Goal: Check status: Check status

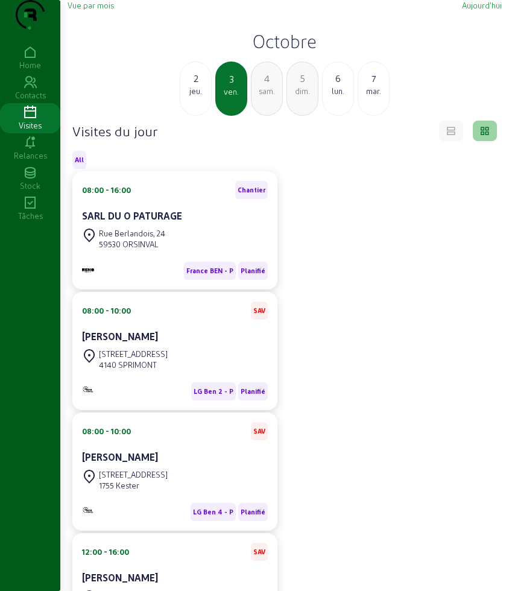
scroll to position [23, 0]
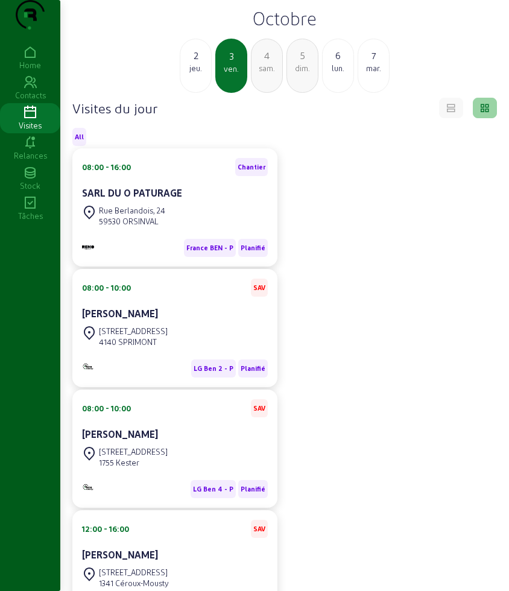
click at [265, 29] on h2 "Octobre" at bounding box center [285, 18] width 434 height 22
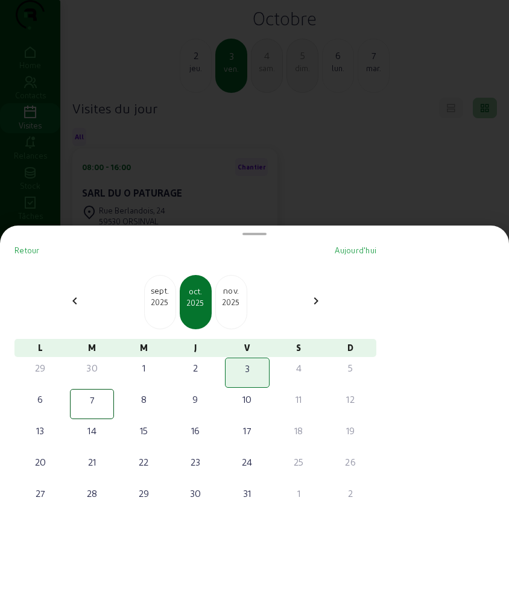
scroll to position [0, 0]
click at [162, 290] on div "sept." at bounding box center [160, 291] width 31 height 12
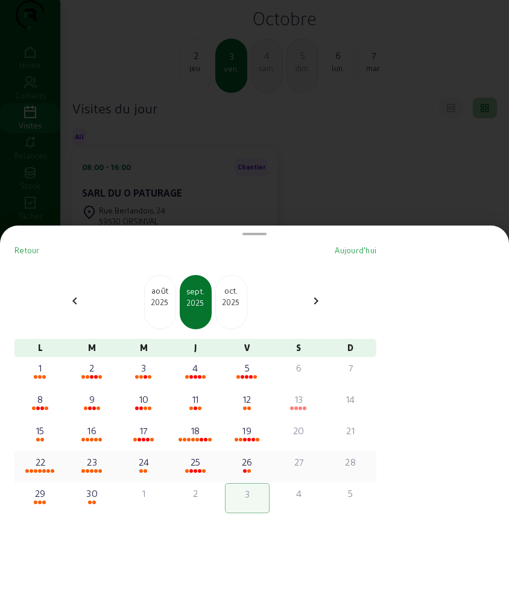
click at [39, 460] on div "22" at bounding box center [40, 462] width 42 height 14
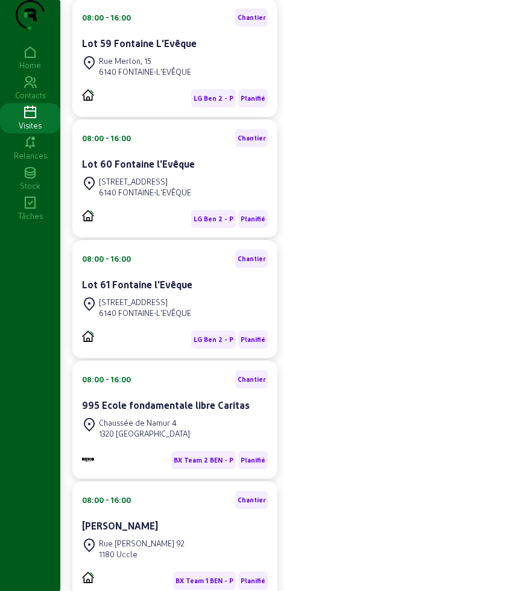
scroll to position [98, 0]
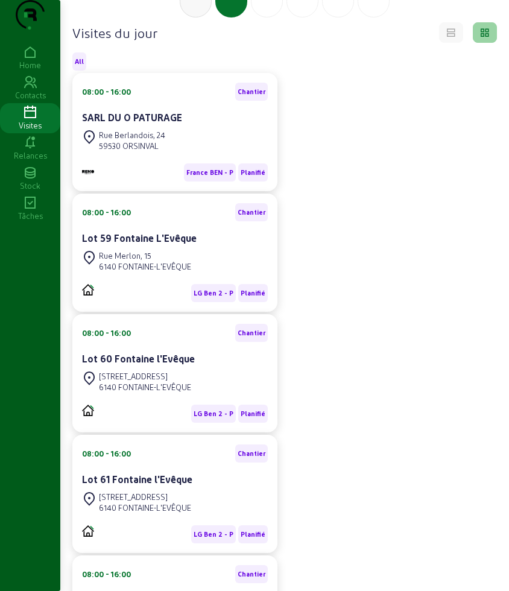
drag, startPoint x: 266, startPoint y: 27, endPoint x: 256, endPoint y: 39, distance: 15.5
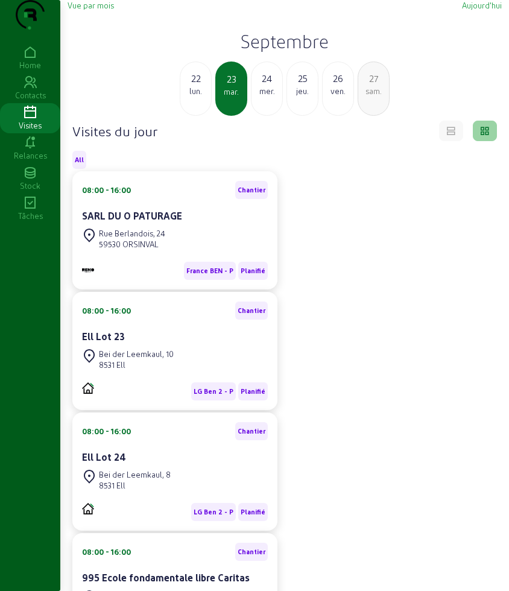
click at [253, 97] on div "mer." at bounding box center [267, 91] width 31 height 11
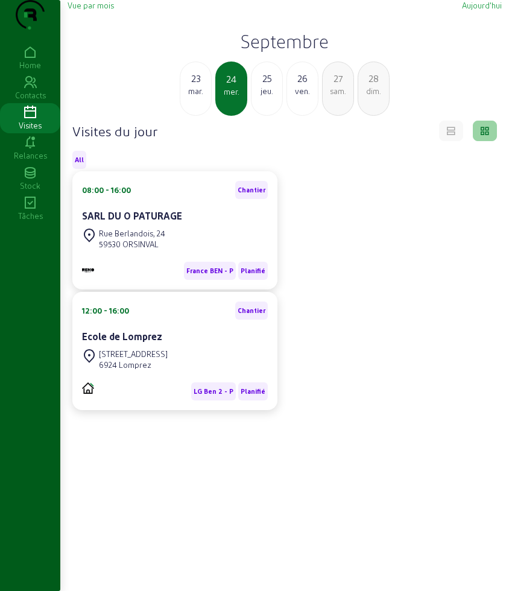
click at [260, 86] on div "25" at bounding box center [267, 78] width 31 height 14
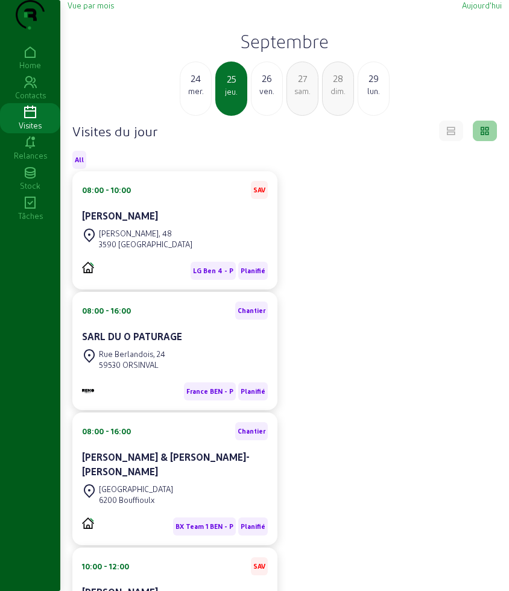
click at [268, 86] on div "26" at bounding box center [267, 78] width 31 height 14
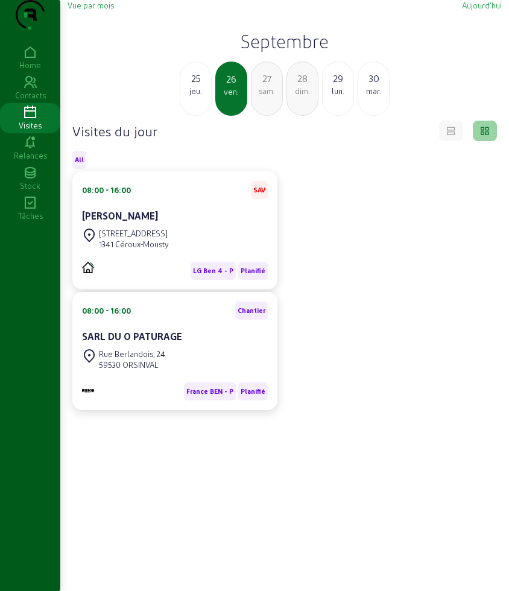
click at [345, 97] on div "lun." at bounding box center [338, 91] width 31 height 11
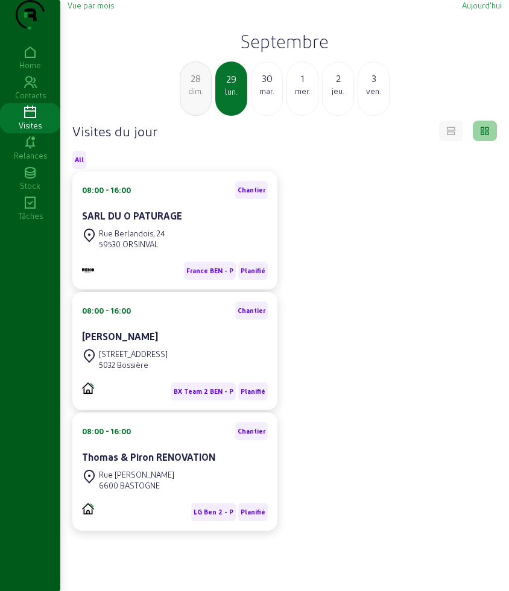
click at [267, 116] on div "[DATE]" at bounding box center [267, 89] width 32 height 54
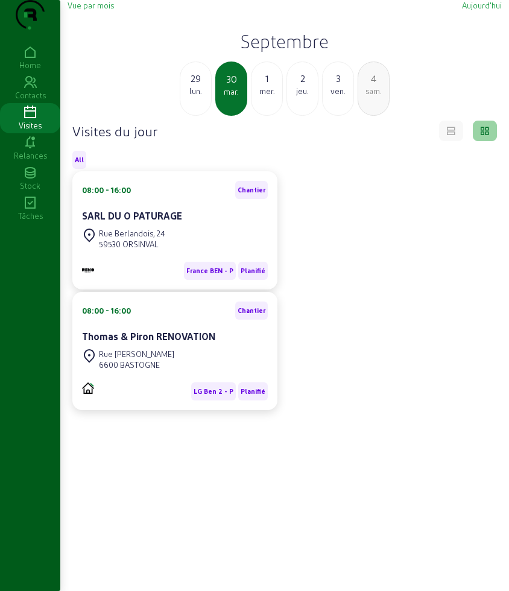
click at [268, 86] on div "1" at bounding box center [267, 78] width 31 height 14
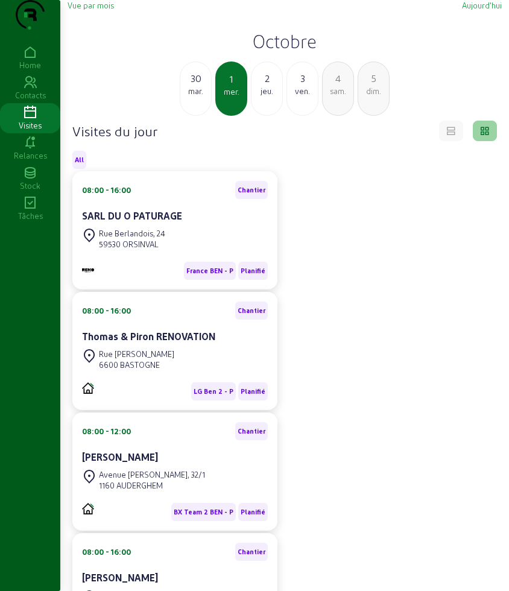
click at [262, 97] on div "jeu." at bounding box center [267, 91] width 31 height 11
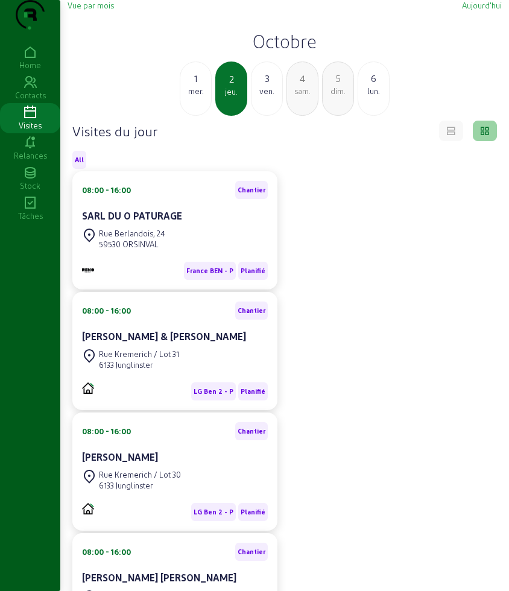
click at [264, 97] on div "ven." at bounding box center [267, 91] width 31 height 11
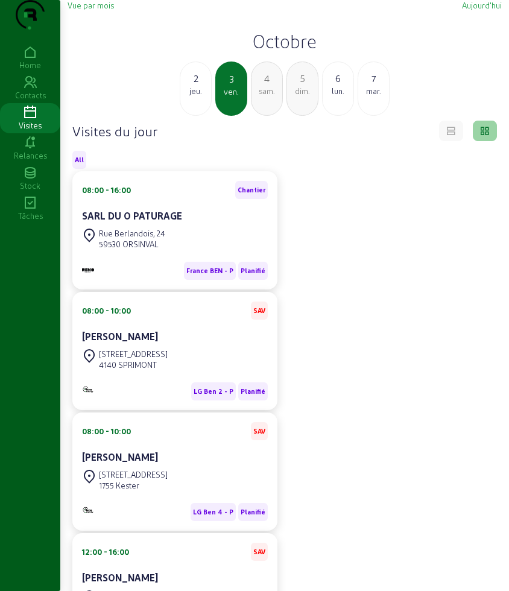
click at [191, 97] on div "jeu." at bounding box center [195, 91] width 31 height 11
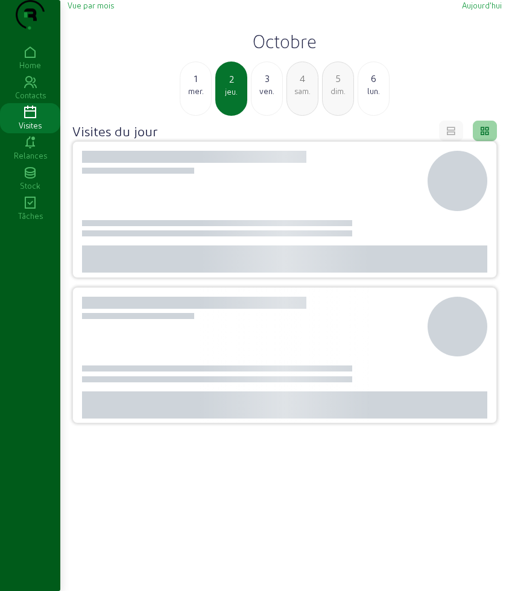
click at [191, 97] on div "mer." at bounding box center [195, 91] width 31 height 11
click at [191, 97] on div "mar." at bounding box center [195, 91] width 31 height 11
click at [191, 97] on div "dim." at bounding box center [195, 91] width 31 height 11
click at [191, 97] on div "sam." at bounding box center [195, 91] width 31 height 11
click at [191, 97] on div "ven." at bounding box center [195, 91] width 31 height 11
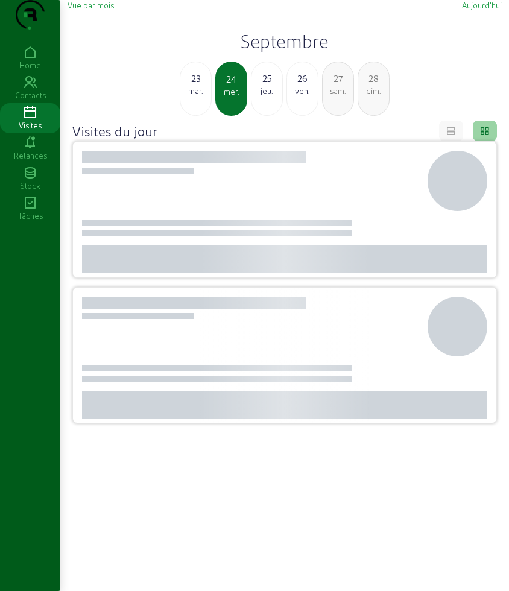
click at [191, 97] on div "mar." at bounding box center [195, 91] width 31 height 11
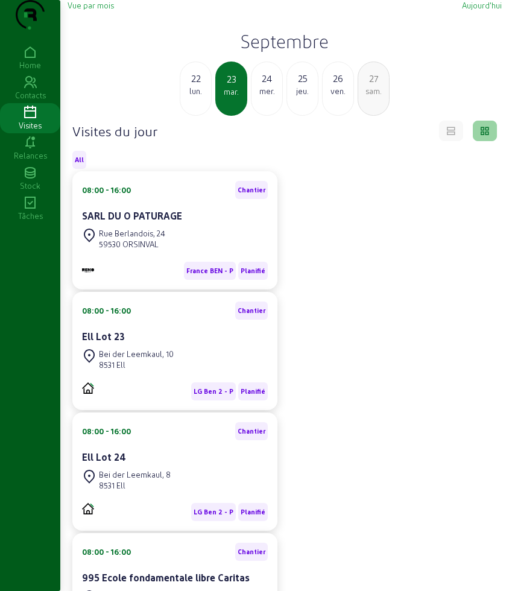
click at [191, 97] on div "lun." at bounding box center [195, 91] width 31 height 11
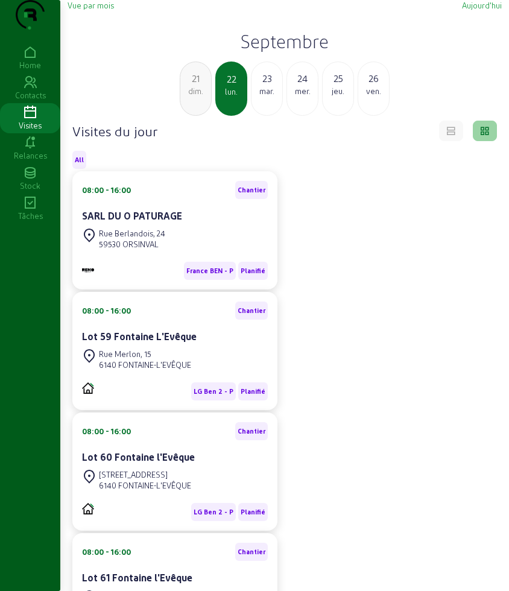
click at [281, 97] on div "mar." at bounding box center [267, 91] width 31 height 11
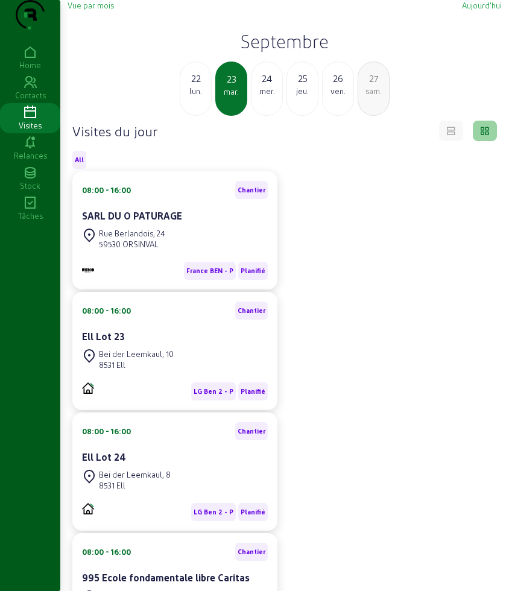
click at [269, 97] on div "mer." at bounding box center [267, 91] width 31 height 11
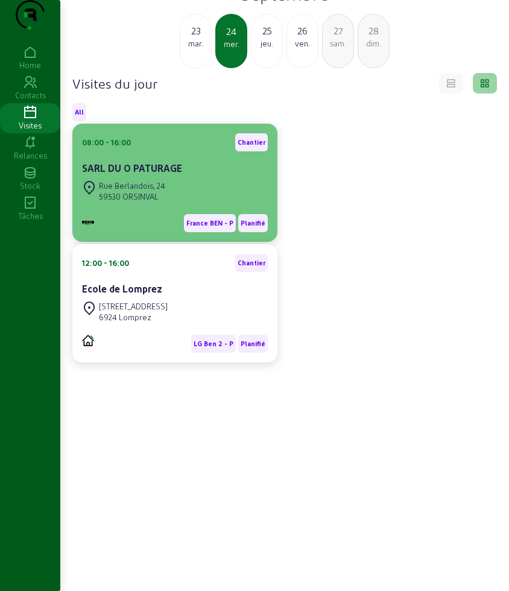
scroll to position [85, 0]
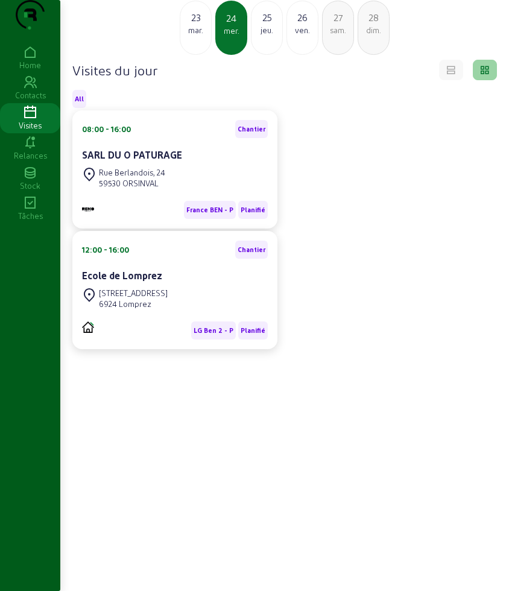
click at [275, 28] on div "jeu." at bounding box center [267, 30] width 31 height 11
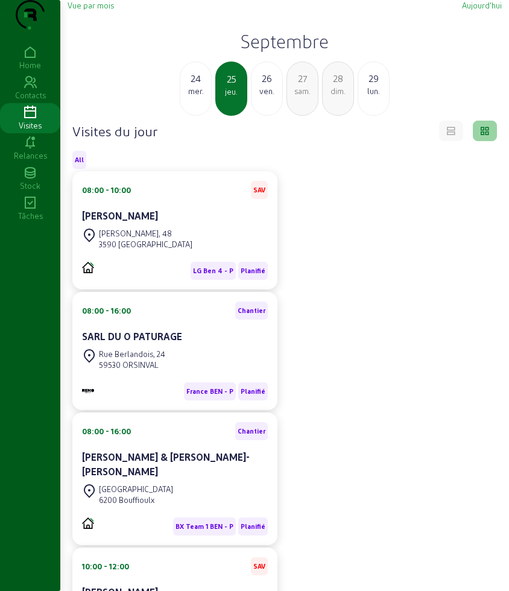
click at [160, 250] on div "3590 [GEOGRAPHIC_DATA]" at bounding box center [146, 244] width 94 height 11
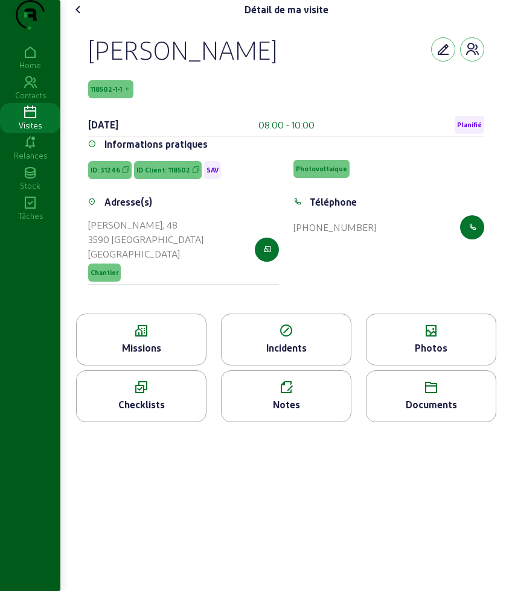
drag, startPoint x: 141, startPoint y: 65, endPoint x: 213, endPoint y: 100, distance: 80.1
click at [213, 100] on div "[PERSON_NAME] 118502-1-1 [DATE] 08:00 - 10:00 Planifié Informations pratiques I…" at bounding box center [286, 166] width 425 height 294
copy div "[PERSON_NAME] 118502-1-1"
click at [83, 19] on cam-font-icon at bounding box center [78, 9] width 19 height 19
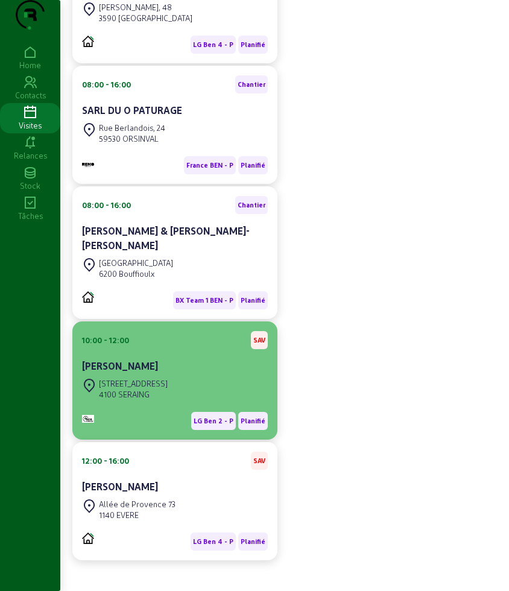
scroll to position [264, 0]
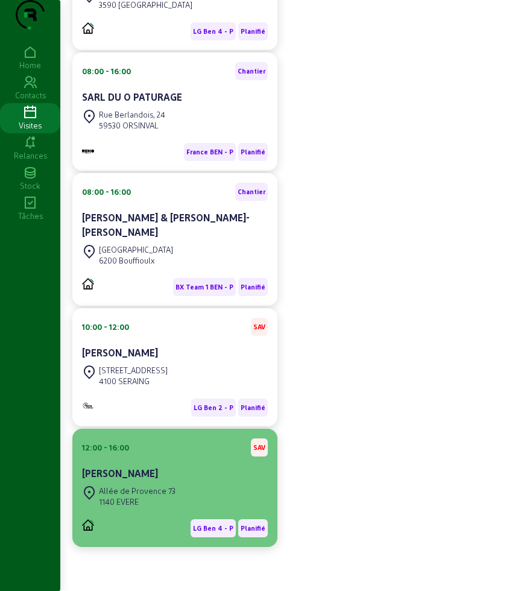
click at [184, 490] on div "Allée de Provence 73 1140 EVERE" at bounding box center [175, 496] width 186 height 27
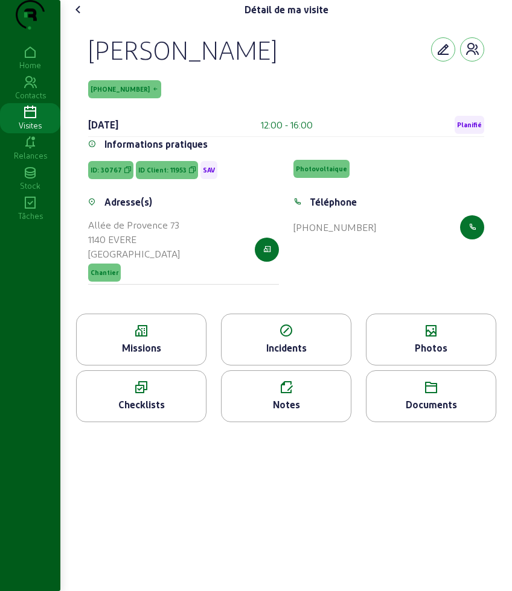
click at [138, 340] on div "Missions" at bounding box center [141, 340] width 130 height 52
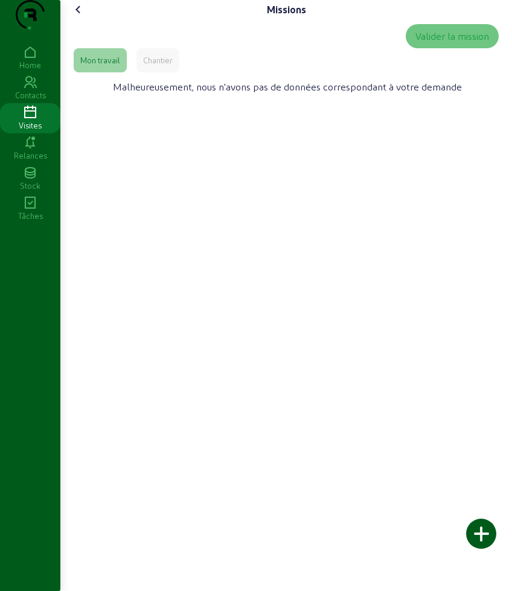
click at [139, 352] on div "Missions Valider la mission Mon travail Chantier Malheureusement, nous n'avons …" at bounding box center [285, 295] width 451 height 591
click at [153, 80] on div "Valider la mission Mon travail Chantier Malheureusement, nous n'avons pas de do…" at bounding box center [286, 63] width 434 height 88
click at [153, 66] on div "Chantier" at bounding box center [158, 60] width 30 height 11
click at [86, 17] on icon at bounding box center [78, 9] width 14 height 14
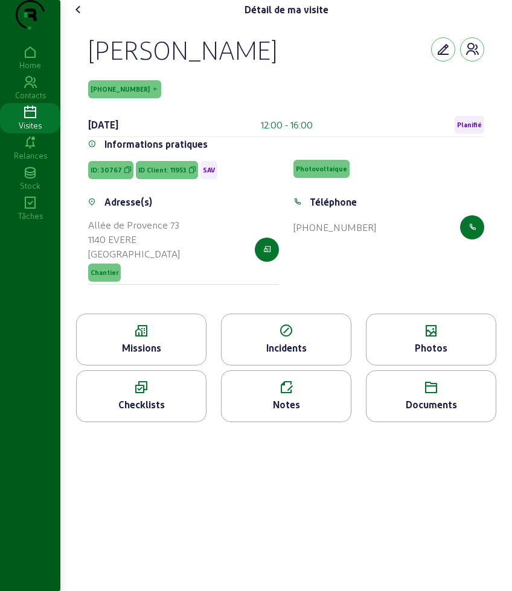
click at [296, 395] on icon at bounding box center [285, 388] width 129 height 14
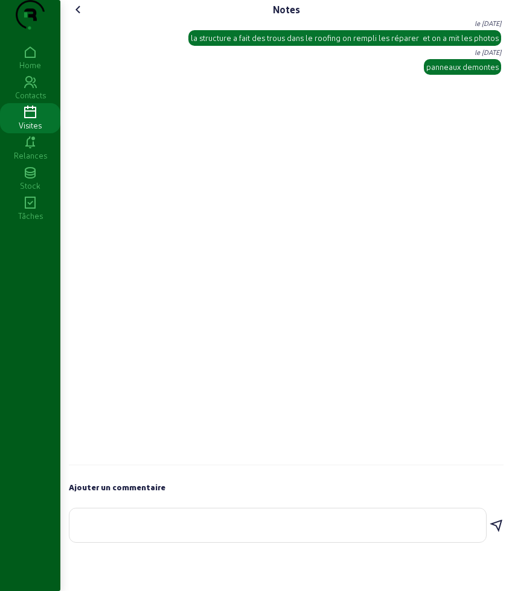
click at [84, 17] on icon at bounding box center [78, 9] width 14 height 14
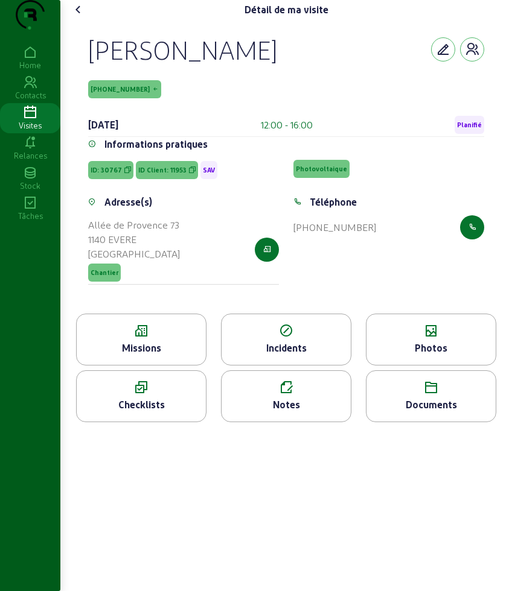
drag, startPoint x: 80, startPoint y: 69, endPoint x: 166, endPoint y: 122, distance: 101.3
click at [166, 122] on div "[PERSON_NAME] [PHONE_NUMBER] [DATE] 12:00 - 16:00 Planifié Informations pratiqu…" at bounding box center [286, 166] width 425 height 294
click at [133, 98] on div "[PERSON_NAME] [PHONE_NUMBER] [DATE] 12:00 - 16:00 Planifié" at bounding box center [286, 85] width 396 height 103
drag, startPoint x: 92, startPoint y: 67, endPoint x: 157, endPoint y: 103, distance: 74.8
click at [157, 103] on div "[PERSON_NAME] [PHONE_NUMBER] [DATE] 12:00 - 16:00 Planifié" at bounding box center [286, 85] width 396 height 103
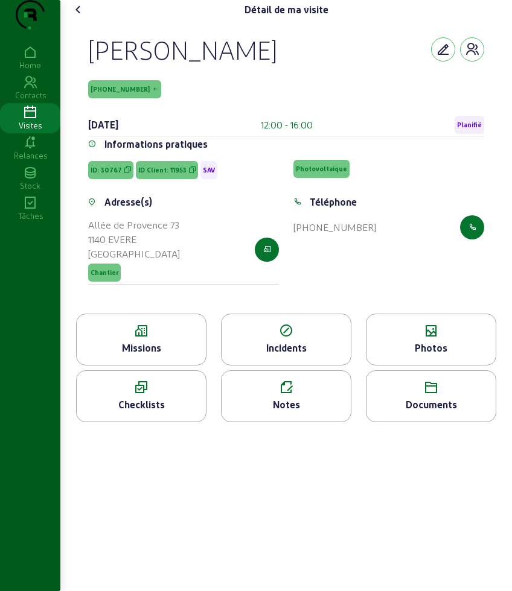
copy div "[PERSON_NAME] [PHONE_NUMBER]"
drag, startPoint x: 477, startPoint y: 205, endPoint x: 456, endPoint y: 197, distance: 22.5
click at [477, 195] on div "Informations pratiques ID: 30767 ID Client: 11953 SAV Photovoltaique" at bounding box center [286, 166] width 396 height 58
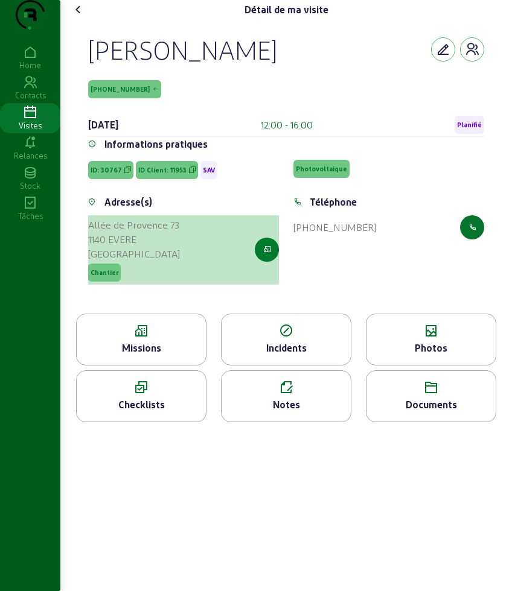
click at [260, 262] on button "button" at bounding box center [267, 250] width 24 height 24
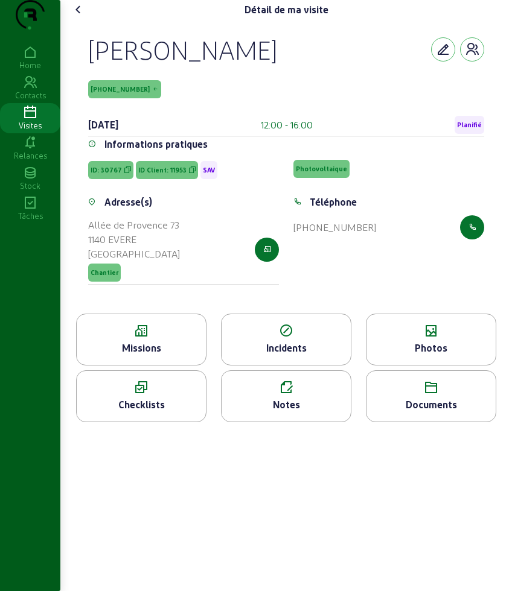
click at [84, 17] on icon at bounding box center [78, 9] width 14 height 14
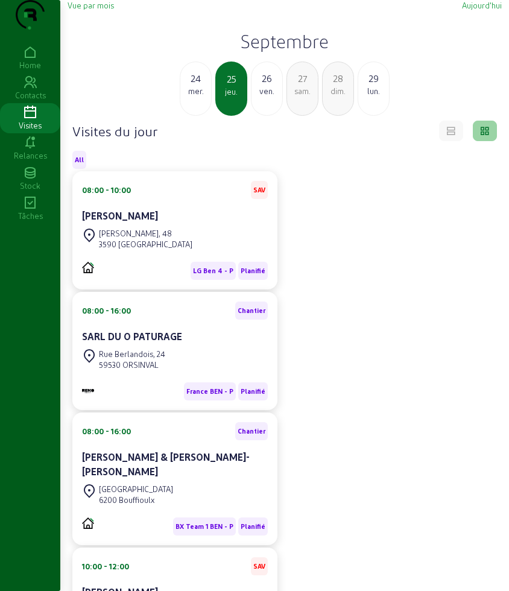
click at [271, 97] on div "ven." at bounding box center [267, 91] width 31 height 11
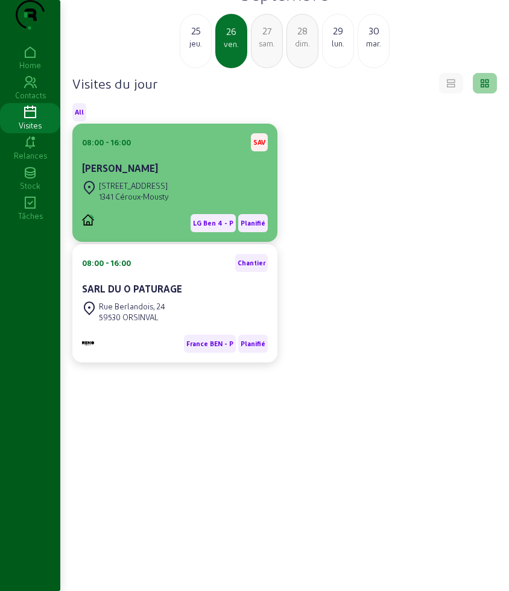
scroll to position [85, 0]
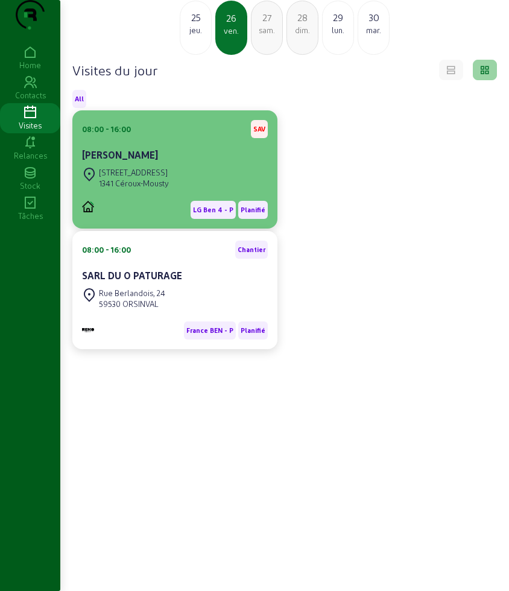
click at [124, 160] on cam-card-title "[PERSON_NAME]" at bounding box center [120, 154] width 76 height 11
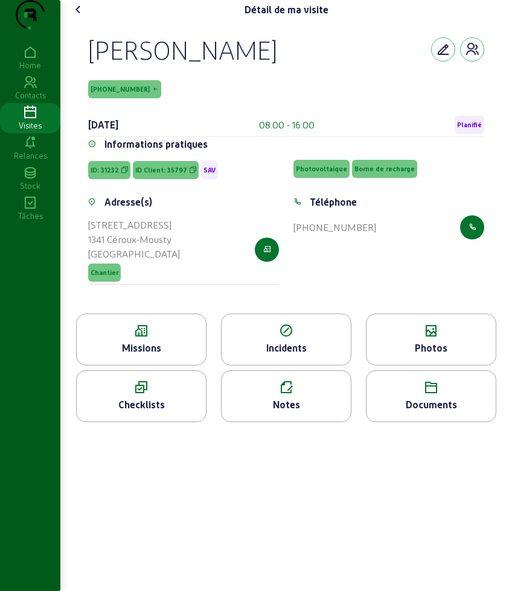
drag, startPoint x: 84, startPoint y: 72, endPoint x: 156, endPoint y: 112, distance: 82.9
click at [156, 112] on div "[PERSON_NAME] [PHONE_NUMBER] [DATE] 08:00 - 16:00 Planifié Informations pratiqu…" at bounding box center [286, 166] width 425 height 294
copy div "[PERSON_NAME] [PHONE_NUMBER]"
drag, startPoint x: 448, startPoint y: 194, endPoint x: 443, endPoint y: 183, distance: 11.9
click at [448, 180] on div "Photovoltaique Borne de recharge" at bounding box center [388, 168] width 205 height 23
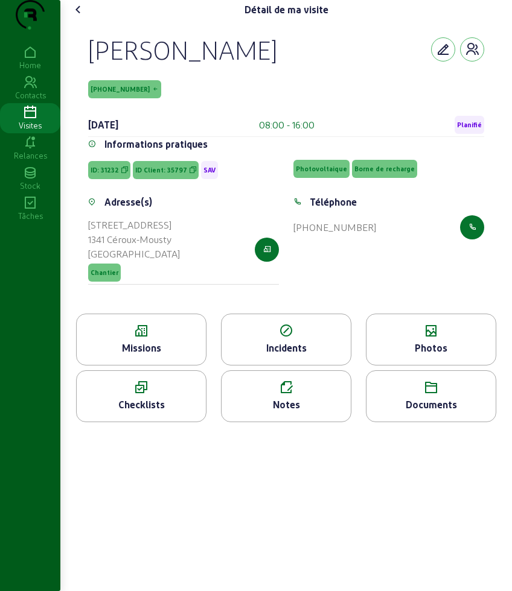
drag, startPoint x: 84, startPoint y: 75, endPoint x: 148, endPoint y: 104, distance: 70.2
click at [148, 104] on div "[PERSON_NAME] [PHONE_NUMBER] [DATE] 08:00 - 16:00 Planifié Informations pratiqu…" at bounding box center [286, 166] width 425 height 294
copy div "[PERSON_NAME] [PHONE_NUMBER]"
click at [110, 174] on span "ID: 31232" at bounding box center [104, 170] width 28 height 8
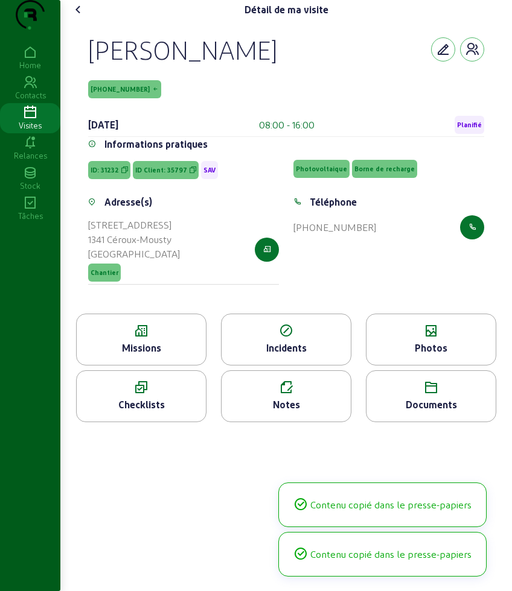
click at [110, 174] on span "ID: 31232" at bounding box center [104, 170] width 28 height 8
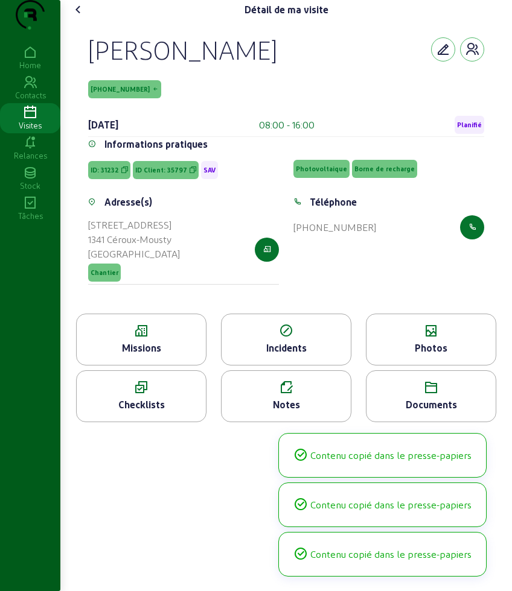
copy span "ID: 31232"
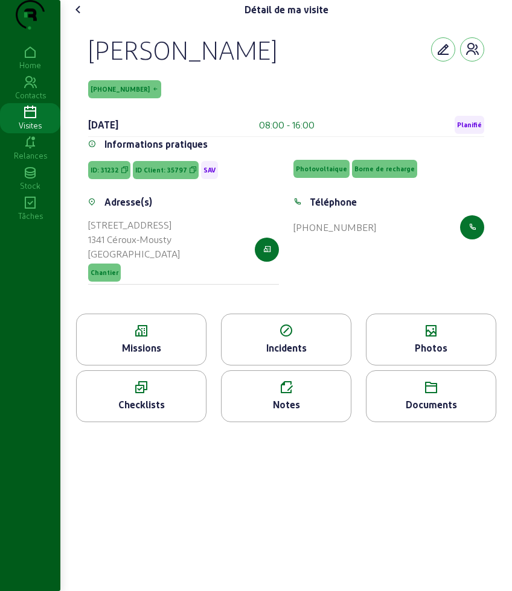
click at [80, 17] on icon at bounding box center [78, 9] width 14 height 14
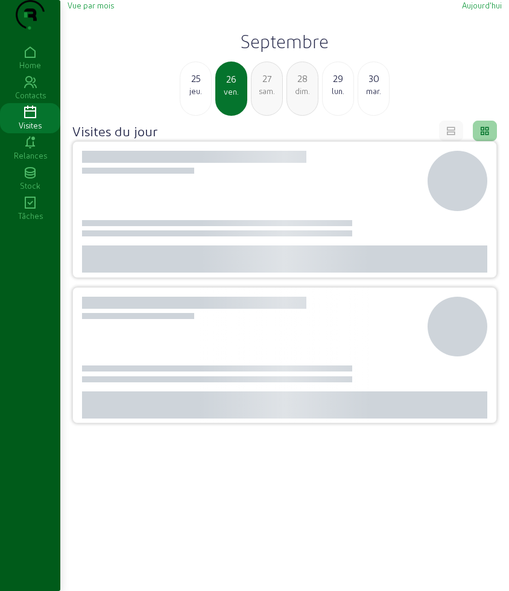
click at [202, 97] on div "jeu." at bounding box center [195, 91] width 31 height 11
click at [202, 97] on div "mer." at bounding box center [195, 91] width 31 height 11
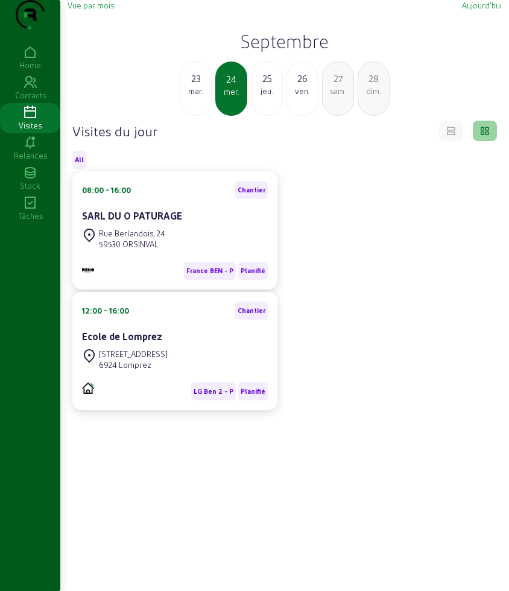
click at [268, 97] on div "jeu." at bounding box center [267, 91] width 31 height 11
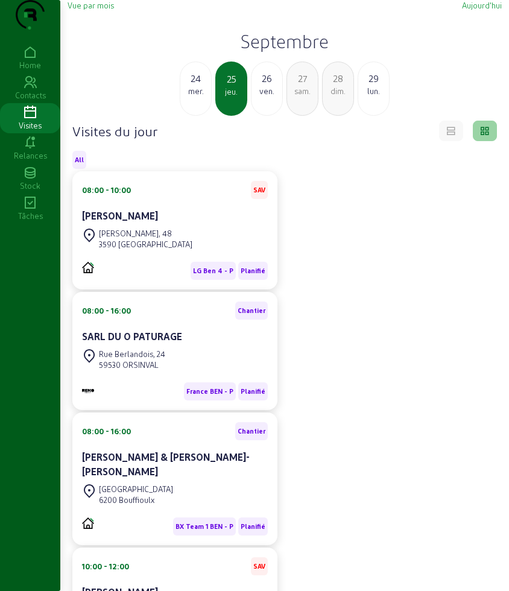
scroll to position [264, 0]
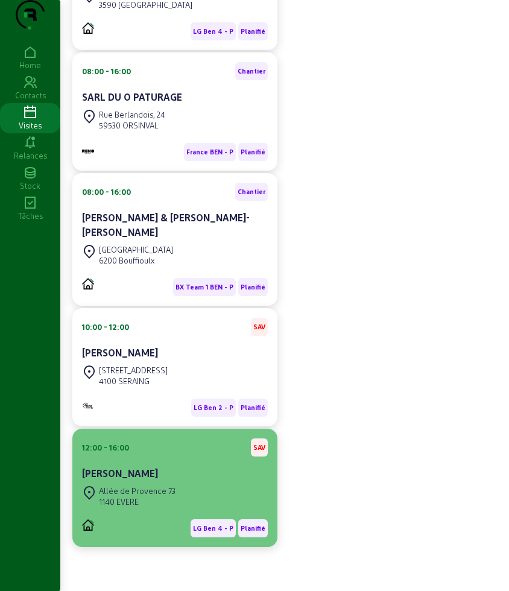
click at [147, 471] on div "[PERSON_NAME]" at bounding box center [175, 473] width 186 height 14
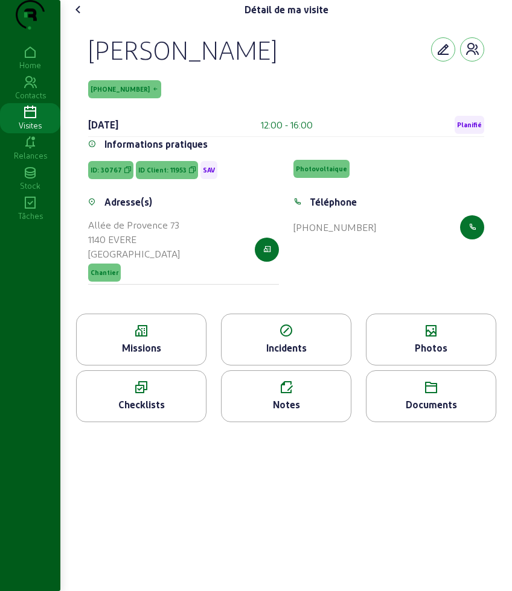
click at [103, 174] on span "ID: 30767" at bounding box center [105, 170] width 31 height 8
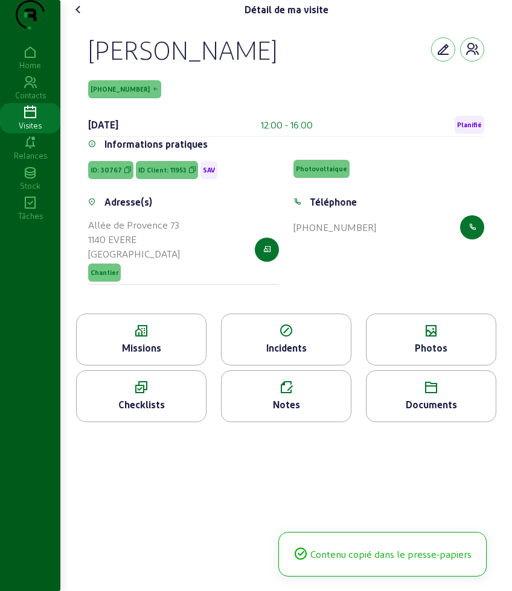
click at [103, 174] on span "ID: 30767" at bounding box center [105, 170] width 31 height 8
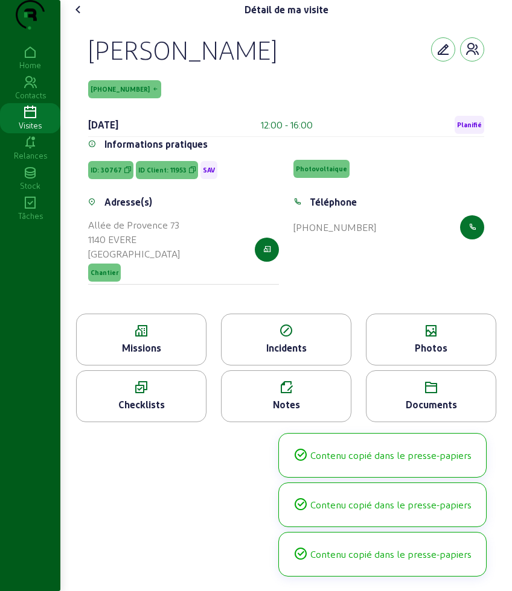
copy span "ID: 30767"
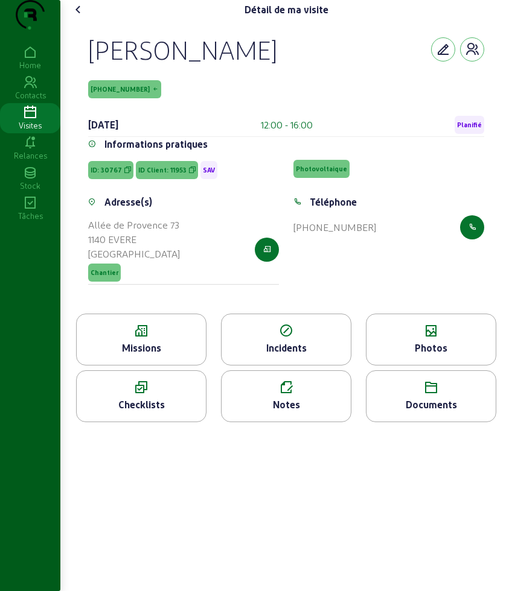
click at [76, 17] on icon at bounding box center [78, 9] width 14 height 14
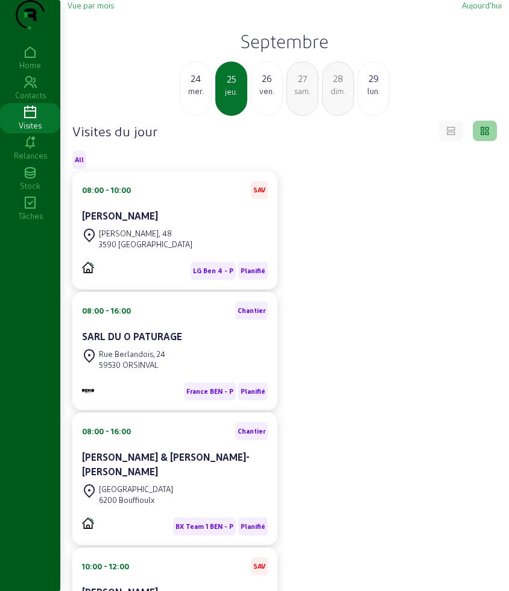
click at [266, 86] on div "26" at bounding box center [267, 78] width 31 height 14
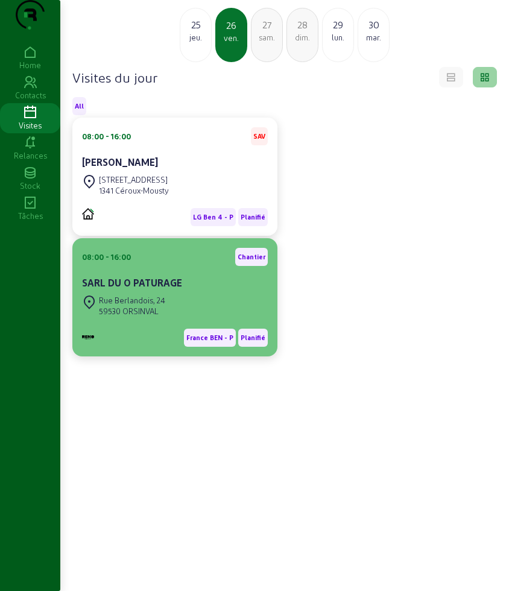
scroll to position [85, 0]
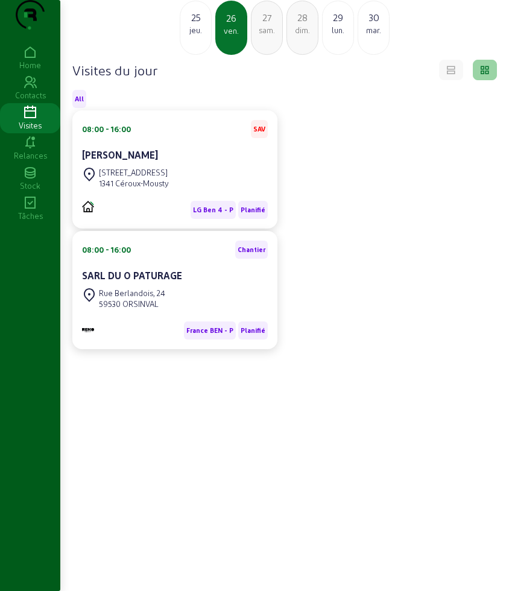
click at [272, 28] on div "sam." at bounding box center [267, 30] width 31 height 11
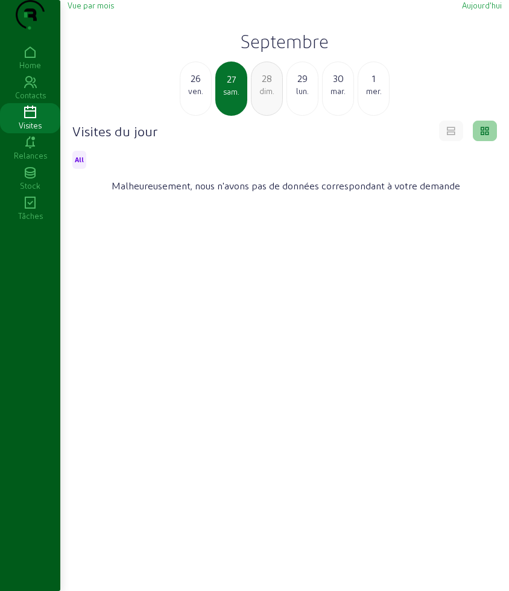
click at [301, 97] on div "lun." at bounding box center [302, 91] width 31 height 11
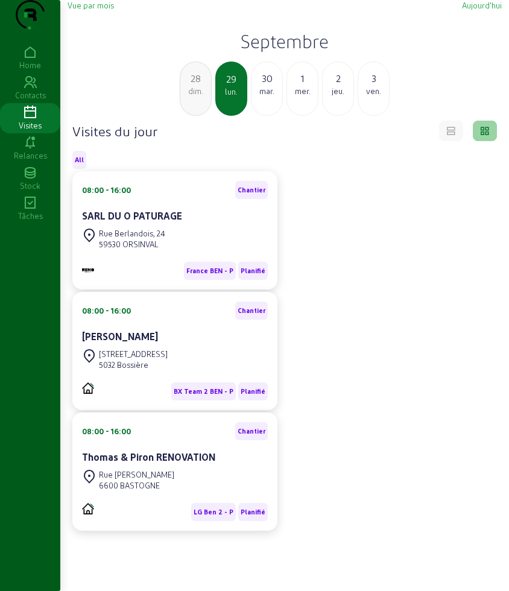
click at [199, 116] on div "28 dim." at bounding box center [196, 89] width 32 height 54
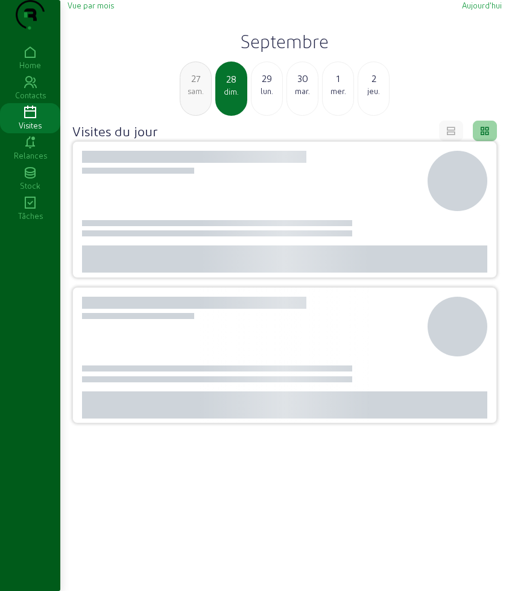
click at [199, 116] on div "27 sam." at bounding box center [196, 89] width 32 height 54
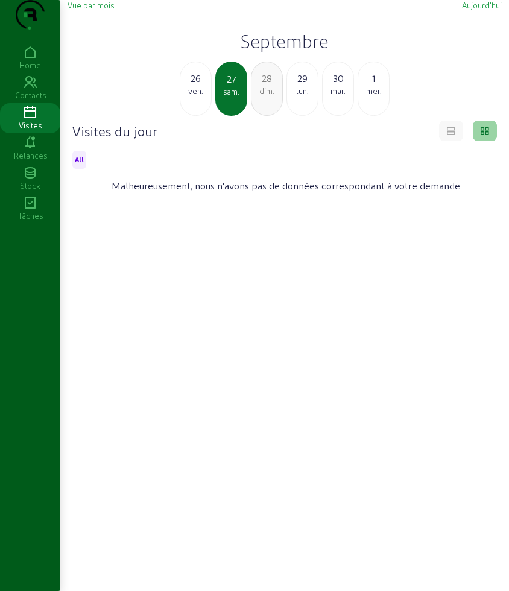
click at [199, 116] on div "26 ven." at bounding box center [196, 89] width 32 height 54
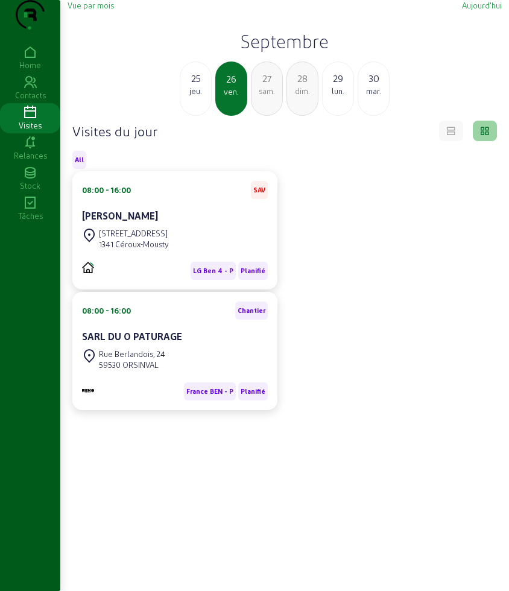
click at [346, 86] on div "29" at bounding box center [338, 78] width 31 height 14
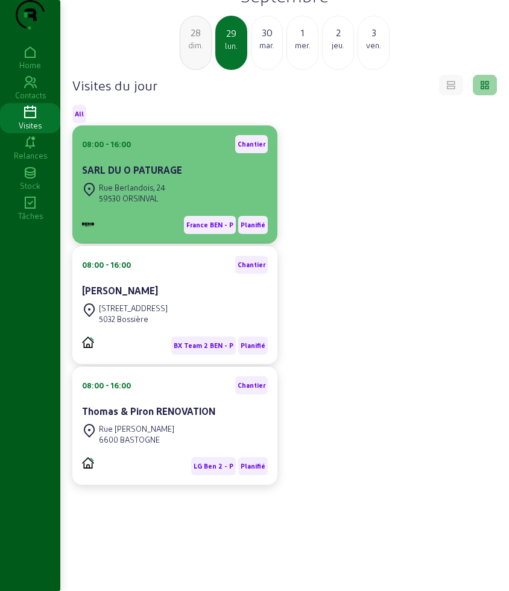
scroll to position [85, 0]
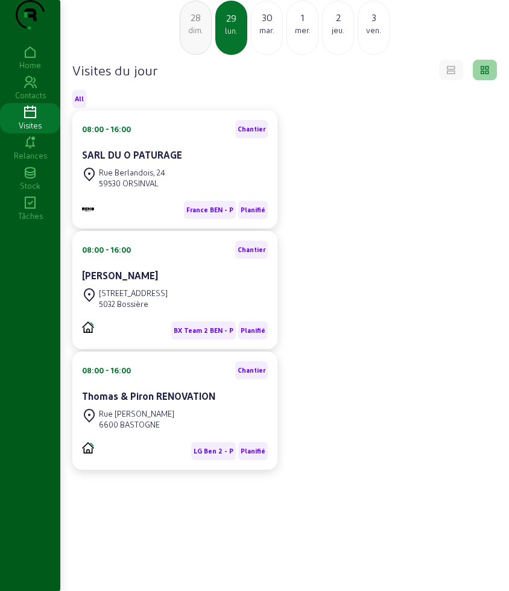
drag, startPoint x: 467, startPoint y: 177, endPoint x: 408, endPoint y: 166, distance: 59.5
click at [467, 177] on div "08:00 - 16:00 Chantier SARL DU O PATURAGE Rue Berlandois, 24 59530 ORSINVAL [GE…" at bounding box center [284, 290] width 439 height 360
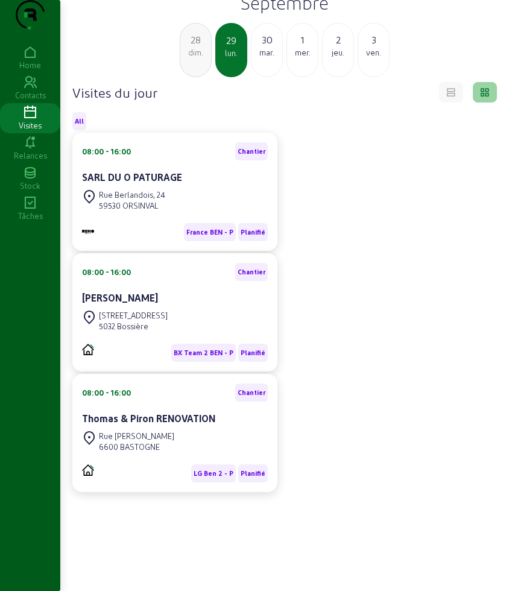
scroll to position [0, 0]
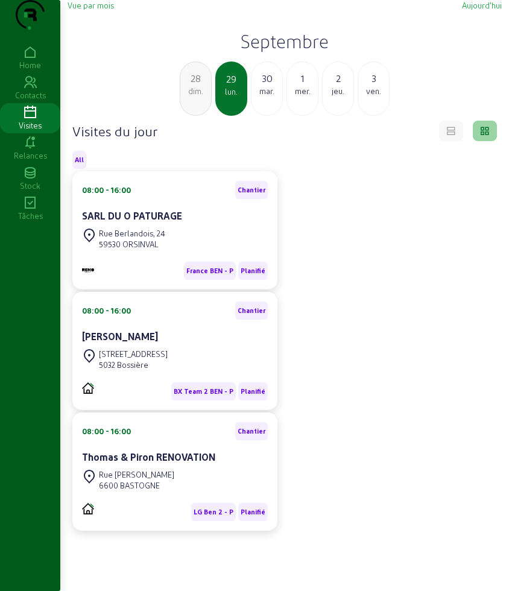
click at [270, 86] on div "30" at bounding box center [267, 78] width 31 height 14
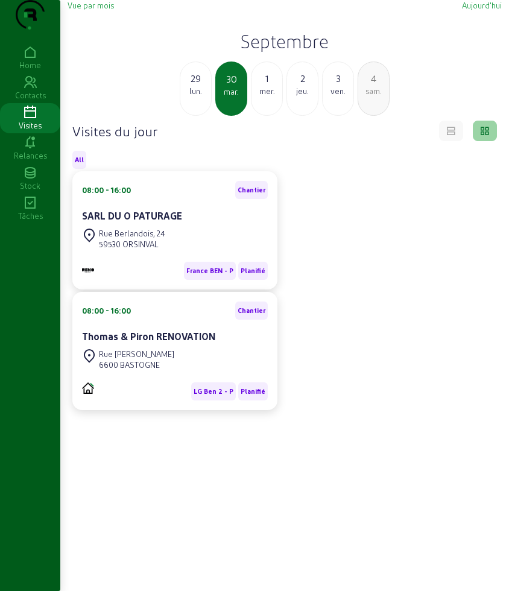
scroll to position [85, 0]
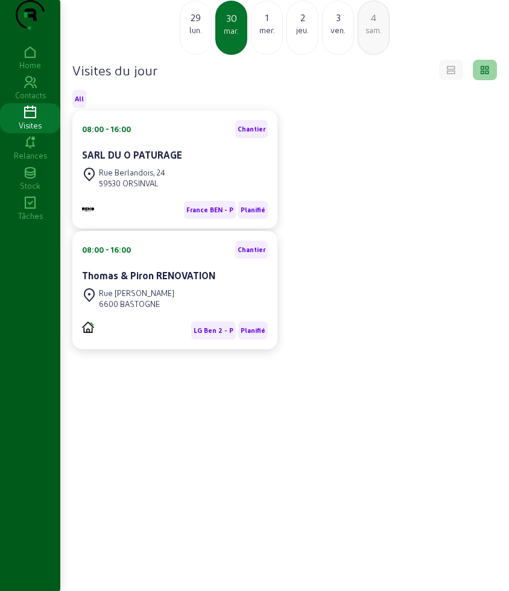
click at [257, 27] on div "mer." at bounding box center [267, 30] width 31 height 11
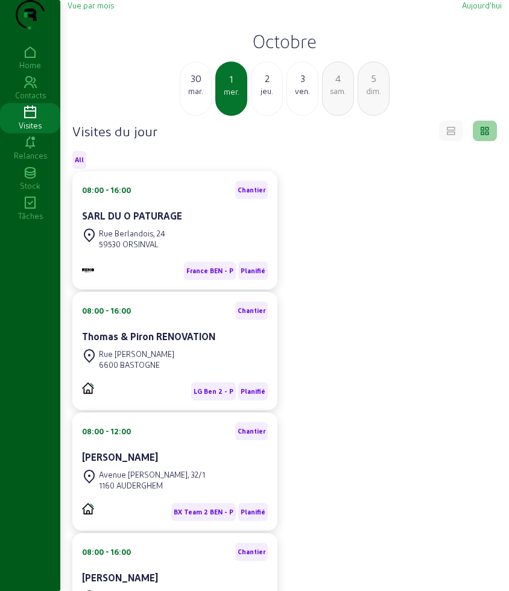
click at [278, 86] on div "2" at bounding box center [267, 78] width 31 height 14
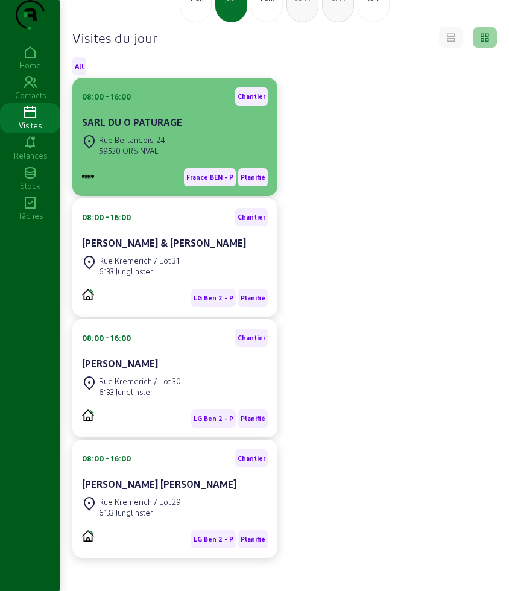
scroll to position [68, 0]
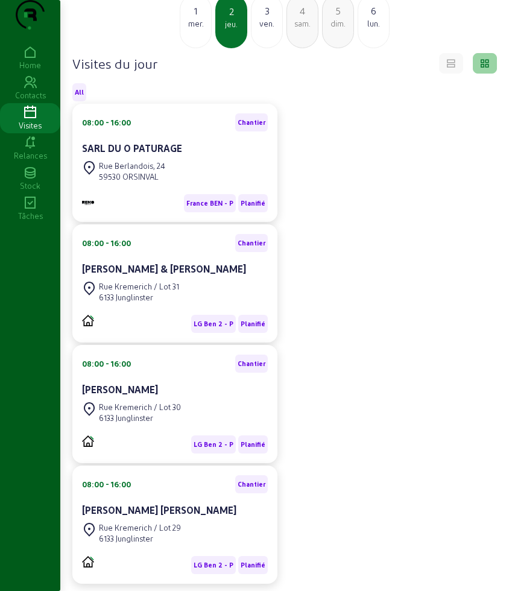
click at [261, 48] on div "3 ven." at bounding box center [267, 21] width 32 height 54
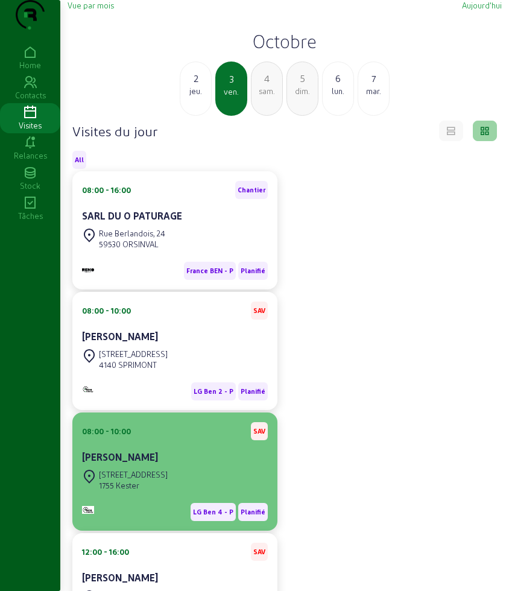
scroll to position [151, 0]
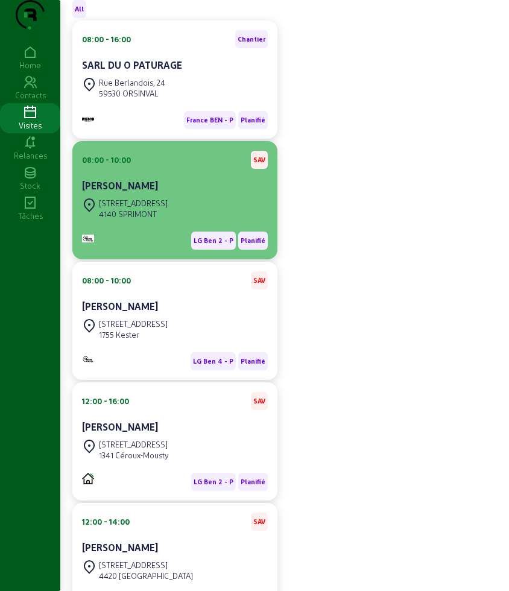
click at [189, 195] on div "[PERSON_NAME]" at bounding box center [175, 187] width 186 height 17
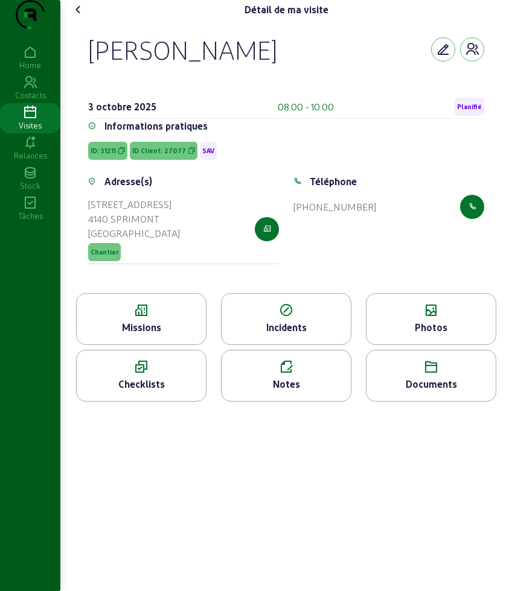
drag, startPoint x: 94, startPoint y: 67, endPoint x: 375, endPoint y: 87, distance: 281.9
click at [375, 65] on div "[PERSON_NAME]" at bounding box center [286, 49] width 396 height 31
copy div "[PERSON_NAME]"
click at [182, 335] on div "Missions" at bounding box center [141, 327] width 129 height 14
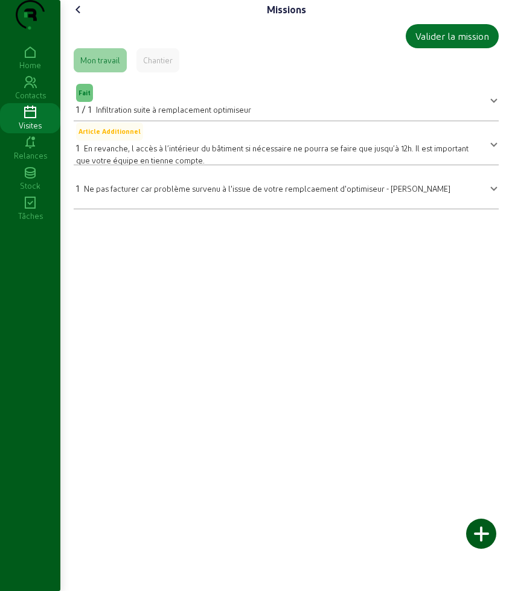
click at [80, 17] on icon at bounding box center [78, 9] width 14 height 14
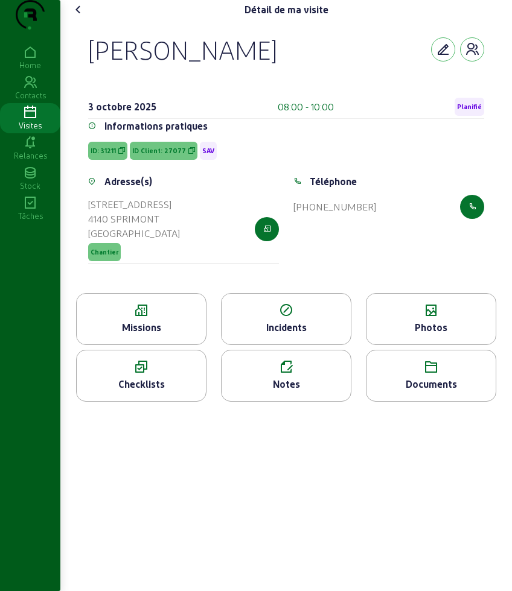
click at [80, 17] on icon at bounding box center [78, 9] width 14 height 14
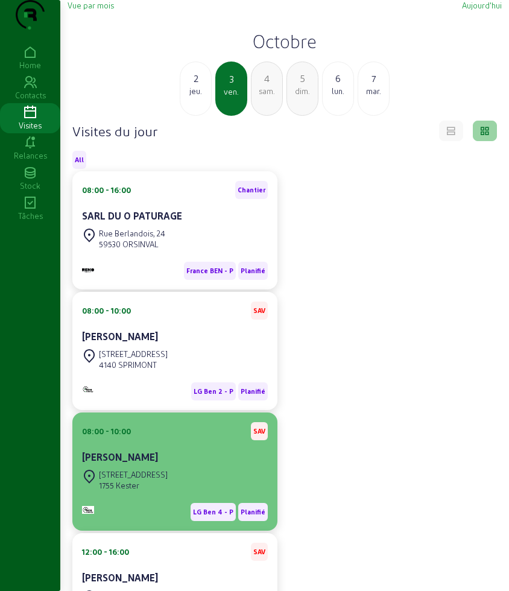
click at [183, 467] on div "08:00 - 10:00 SAV [PERSON_NAME]" at bounding box center [175, 444] width 186 height 45
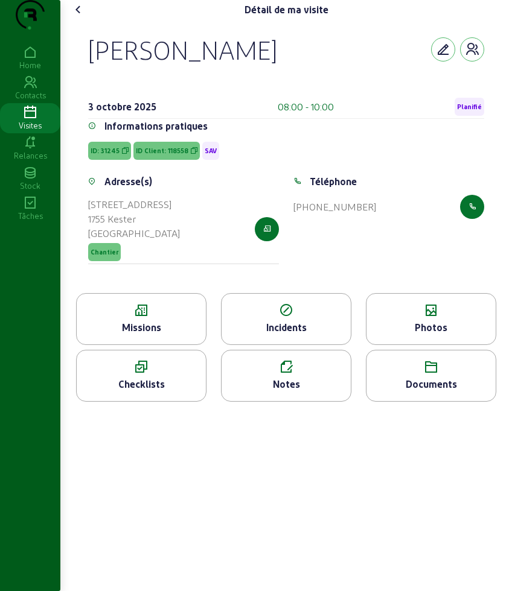
click at [151, 318] on icon at bounding box center [141, 310] width 129 height 14
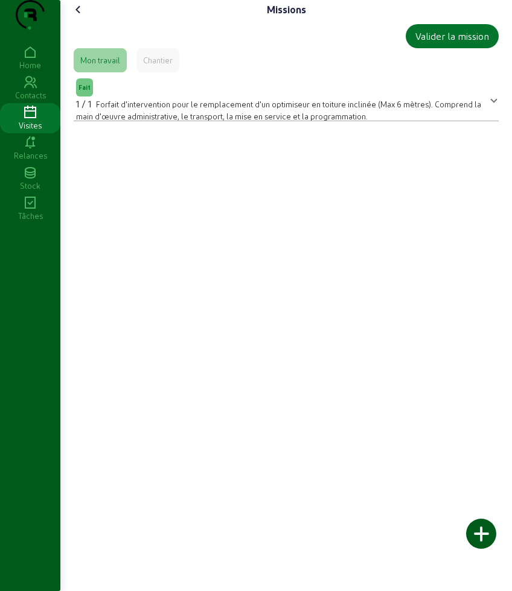
click at [78, 17] on icon at bounding box center [78, 9] width 14 height 14
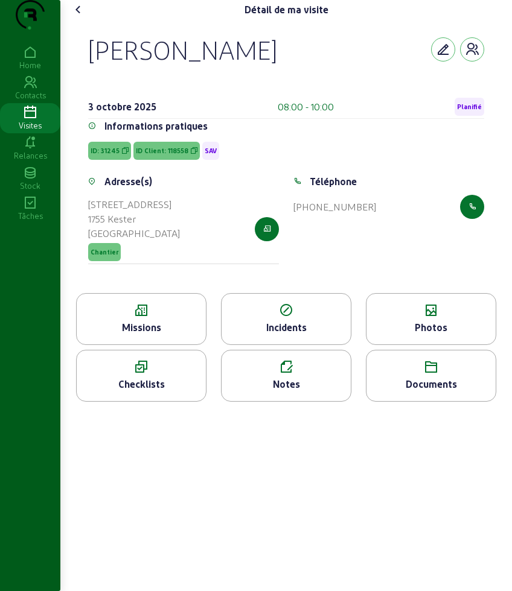
drag, startPoint x: 80, startPoint y: 57, endPoint x: 234, endPoint y: 91, distance: 158.2
click at [234, 91] on div "[PERSON_NAME] [DATE] 08:00 - 10:00 Planifié Informations pratiques ID: 31245 ID…" at bounding box center [286, 156] width 425 height 274
click at [317, 335] on div "Incidents" at bounding box center [285, 327] width 129 height 14
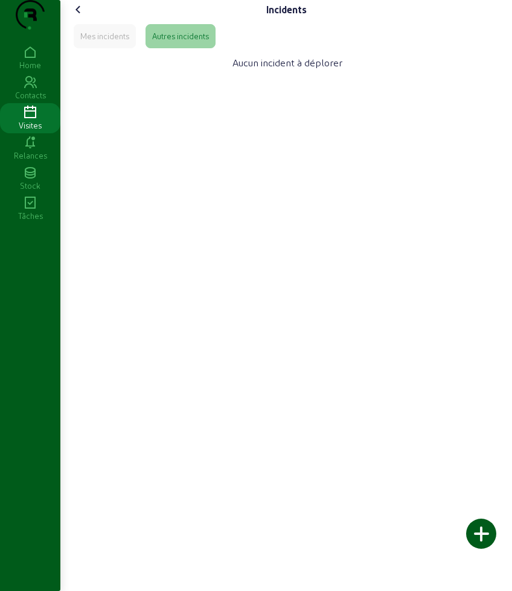
click at [69, 23] on div "Incidents Mes incidents Autres incidents Aucun incident à déplorer" at bounding box center [286, 44] width 449 height 88
click at [74, 17] on icon at bounding box center [78, 9] width 14 height 14
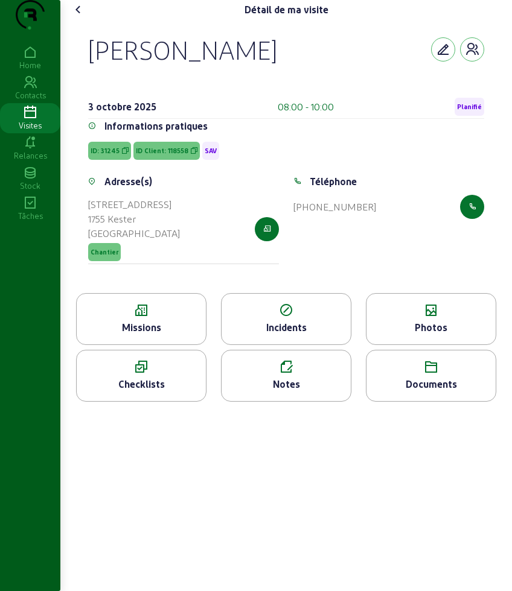
click at [288, 392] on div "Notes" at bounding box center [285, 384] width 129 height 14
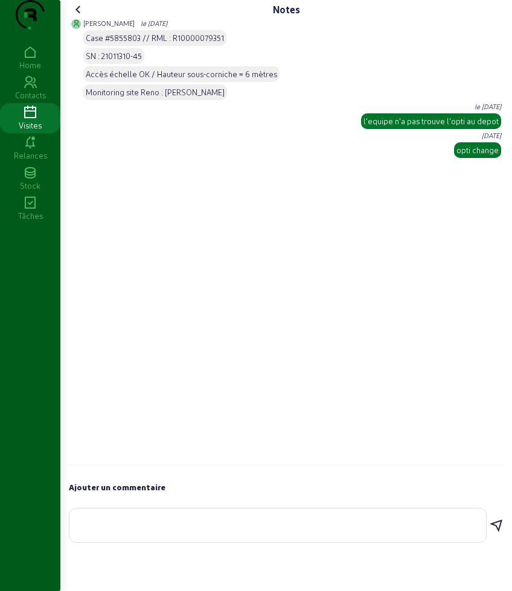
click at [68, 30] on div "Notes [PERSON_NAME] le [DATE] Case #5855803 // RML : R10000079351 SN : 21011310…" at bounding box center [286, 274] width 449 height 549
click at [75, 17] on icon at bounding box center [78, 9] width 14 height 14
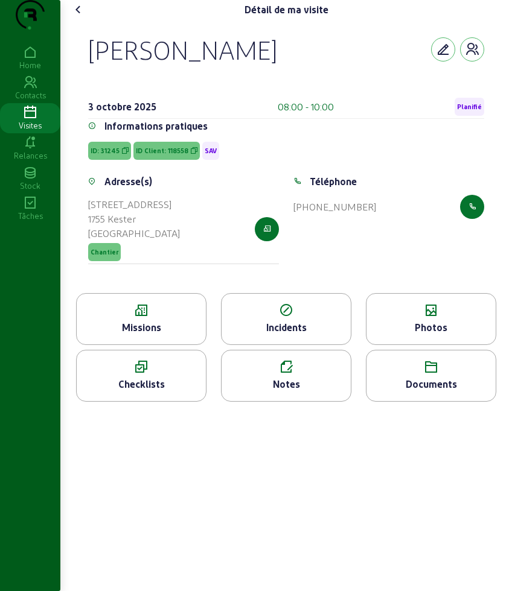
click at [449, 322] on div "Photos" at bounding box center [431, 319] width 130 height 52
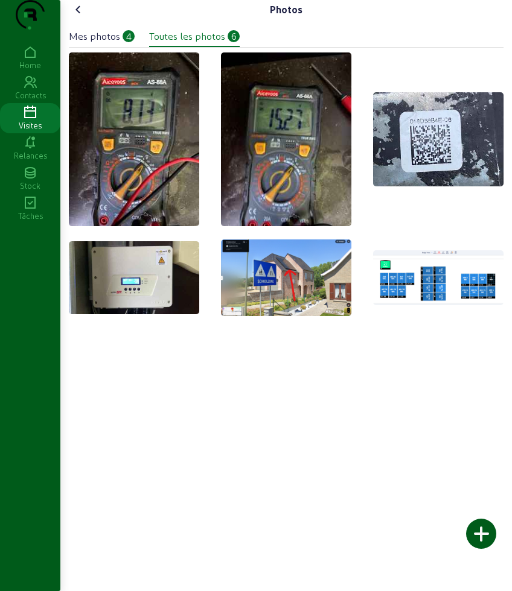
click at [75, 17] on icon at bounding box center [78, 9] width 14 height 14
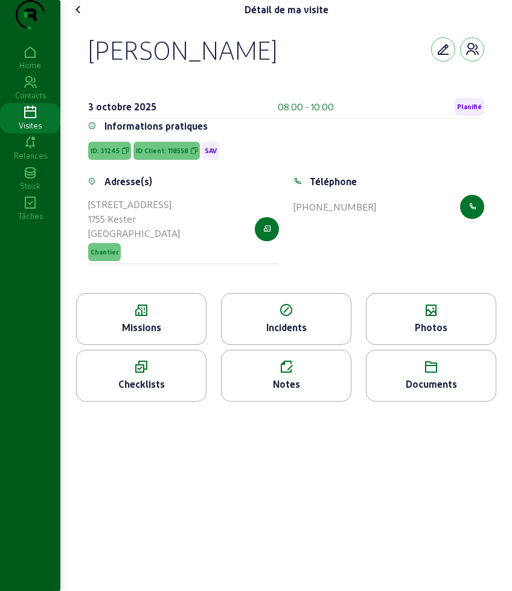
drag, startPoint x: 143, startPoint y: 84, endPoint x: 127, endPoint y: 90, distance: 17.4
click at [143, 65] on div "[PERSON_NAME]" at bounding box center [182, 49] width 189 height 31
click at [114, 155] on span "ID: 31245" at bounding box center [104, 151] width 29 height 8
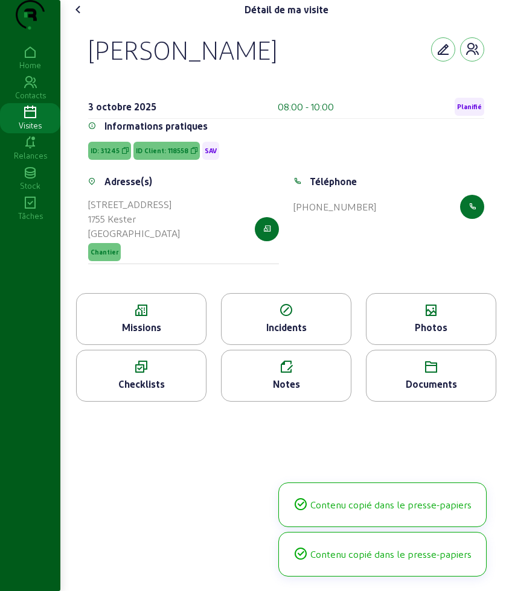
click at [114, 155] on span "ID: 31245" at bounding box center [104, 151] width 29 height 8
copy span "ID: 31245"
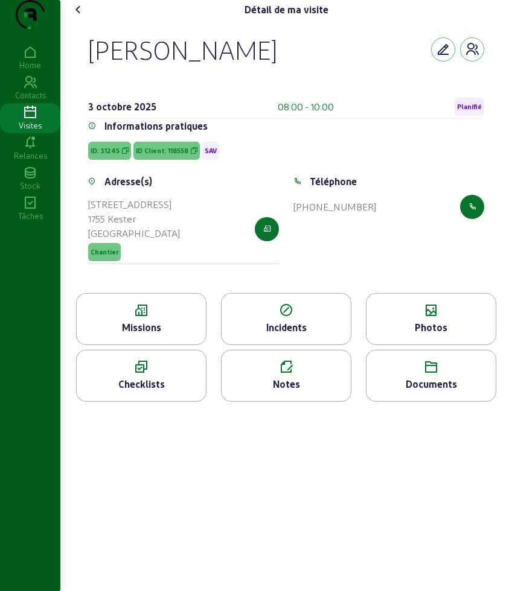
click at [132, 335] on div "Missions" at bounding box center [141, 327] width 129 height 14
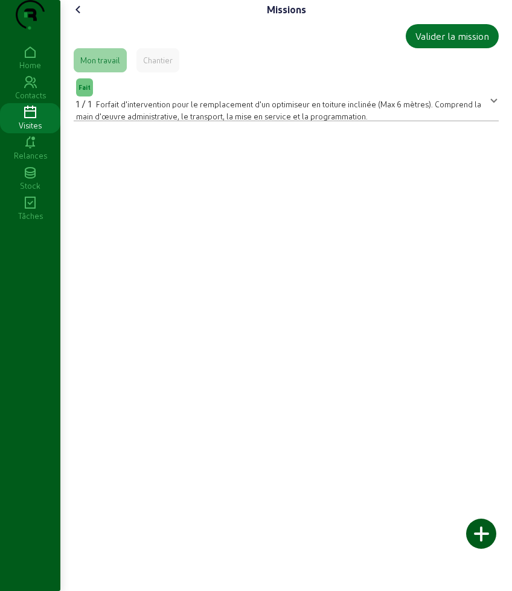
click at [162, 121] on span "Forfait d'intervention pour le remplacement d'un optimiseur en toiture inclinée…" at bounding box center [278, 110] width 405 height 21
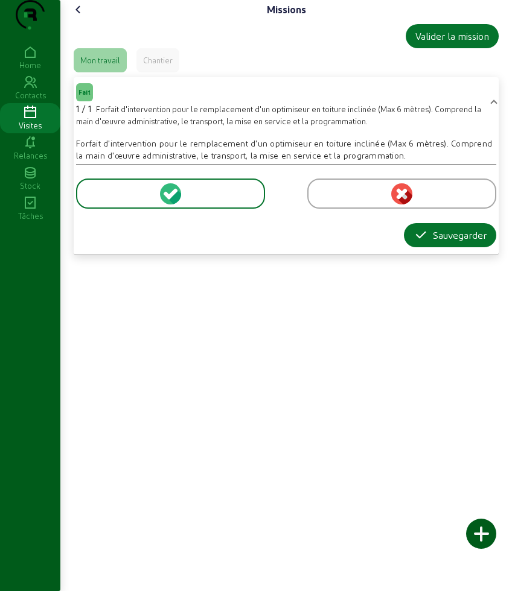
drag, startPoint x: 98, startPoint y: 132, endPoint x: 376, endPoint y: 136, distance: 278.7
click at [376, 125] on span "Forfait d'intervention pour le remplacement d'un optimiseur en toiture inclinée…" at bounding box center [278, 114] width 405 height 21
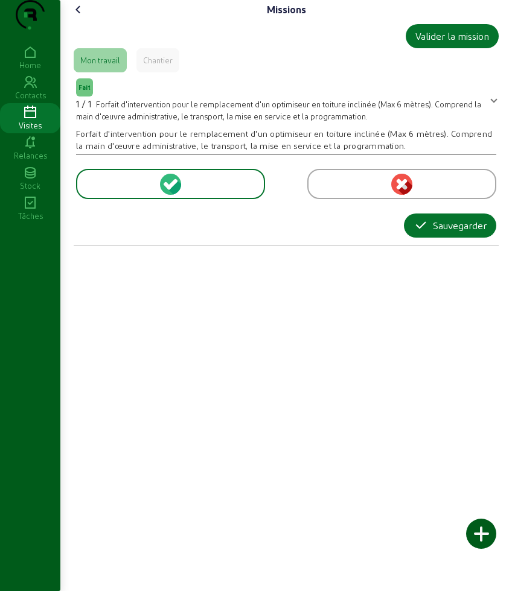
copy span "Forfait d'intervention pour le remplacement d'un optimiseur en toiture inclinée"
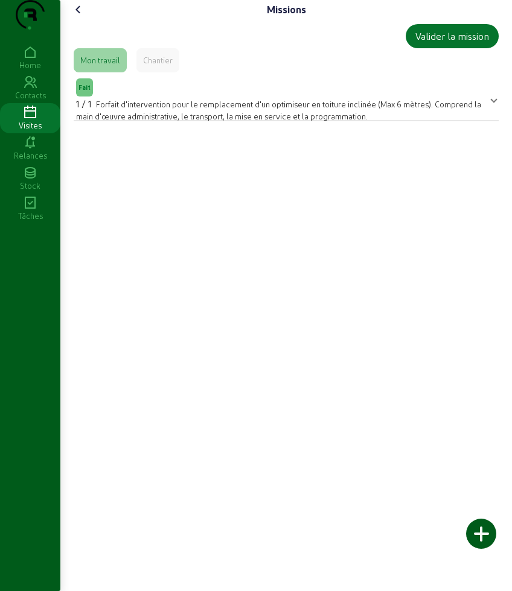
click at [82, 17] on icon at bounding box center [78, 9] width 14 height 14
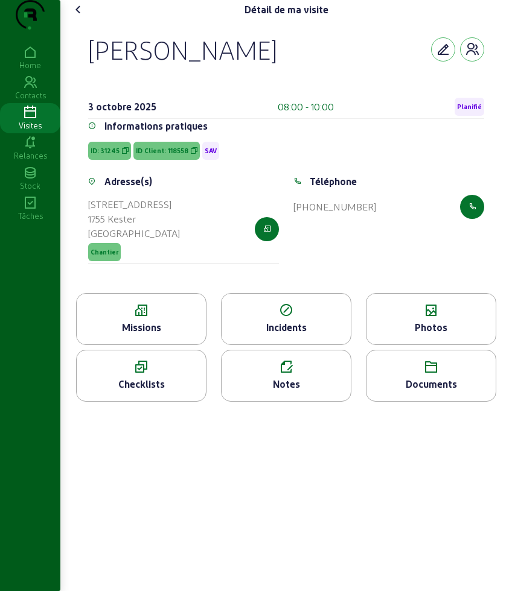
click at [81, 17] on icon at bounding box center [78, 9] width 14 height 14
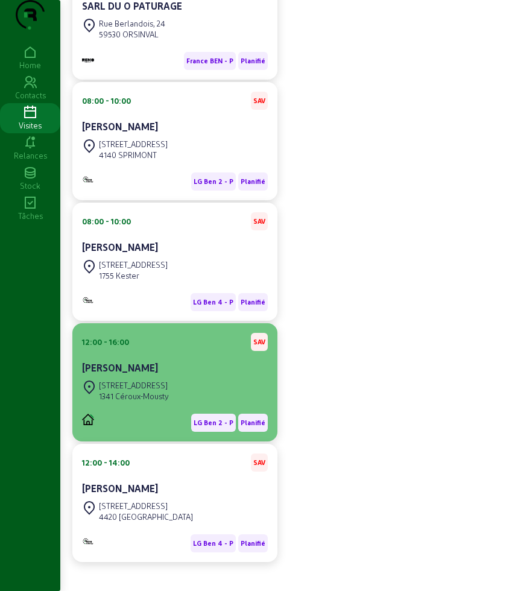
scroll to position [226, 0]
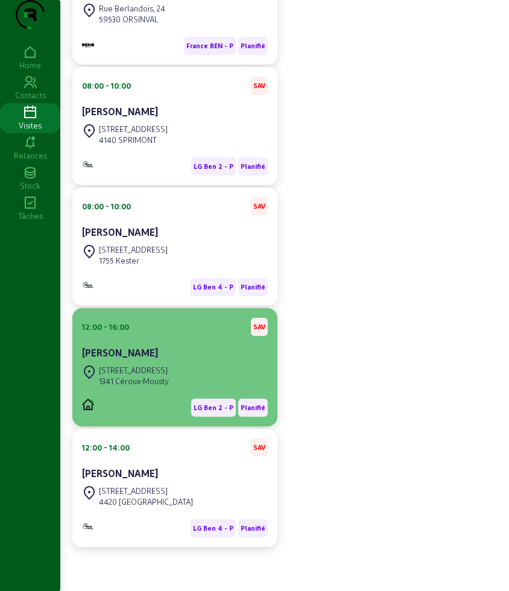
click at [192, 360] on div "[PERSON_NAME]" at bounding box center [175, 353] width 186 height 14
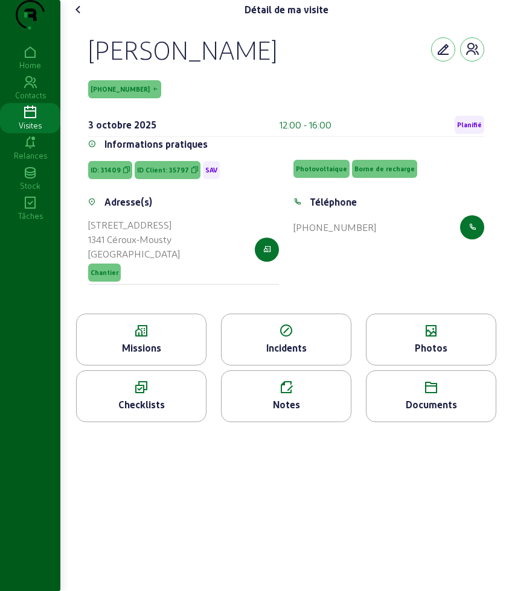
click at [81, 17] on icon at bounding box center [78, 9] width 14 height 14
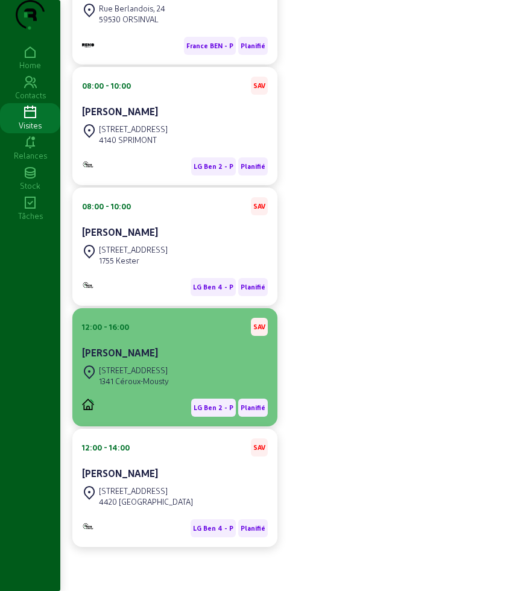
scroll to position [249, 0]
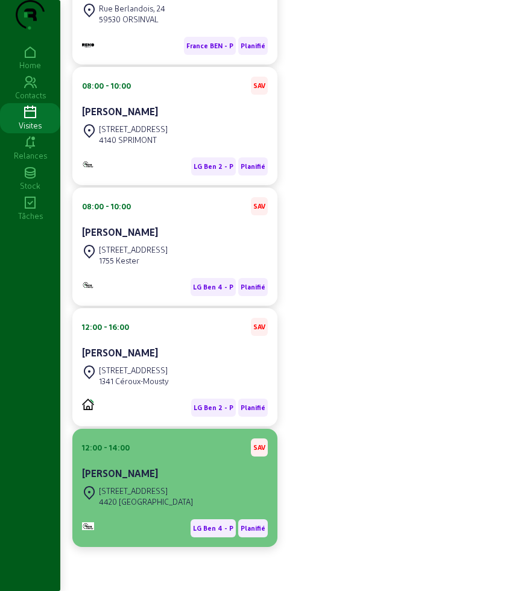
click at [160, 472] on div "[PERSON_NAME]" at bounding box center [175, 473] width 186 height 14
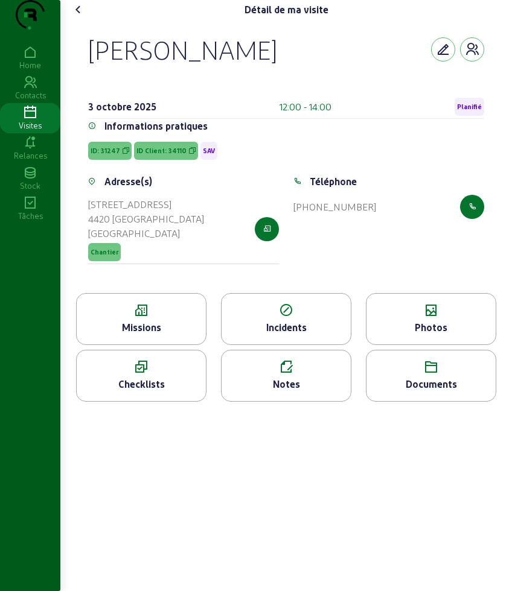
drag, startPoint x: 86, startPoint y: 68, endPoint x: 257, endPoint y: 65, distance: 170.8
click at [257, 65] on div "[PERSON_NAME] [DATE] 12:00 - 14:00 Planifié Informations pratiques ID: 31247 ID…" at bounding box center [286, 156] width 425 height 274
copy div "[PERSON_NAME]"
click at [157, 345] on div "Missions" at bounding box center [141, 319] width 130 height 52
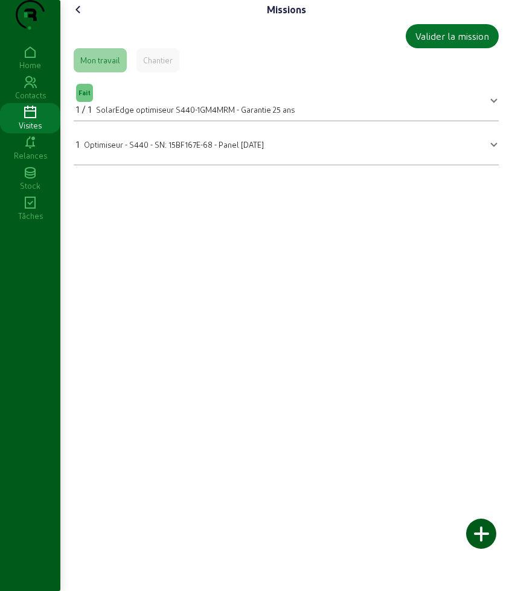
click at [78, 17] on icon at bounding box center [78, 9] width 14 height 14
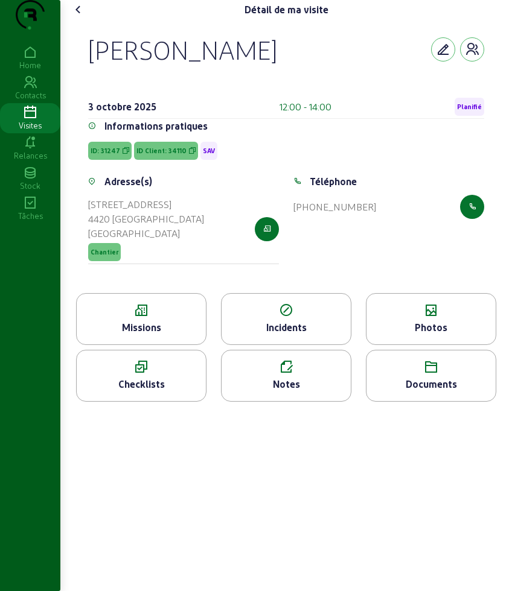
drag, startPoint x: 111, startPoint y: 66, endPoint x: 220, endPoint y: 74, distance: 108.8
click at [220, 74] on div "[PERSON_NAME] [DATE] 12:00 - 14:00 Planifié Informations pratiques ID: 31247 ID…" at bounding box center [286, 156] width 425 height 274
click at [110, 160] on span "ID: 31247" at bounding box center [109, 151] width 43 height 18
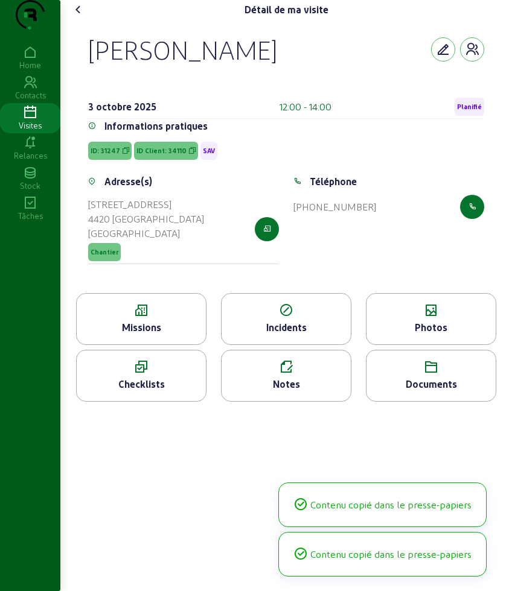
click at [110, 160] on span "ID: 31247" at bounding box center [109, 151] width 43 height 18
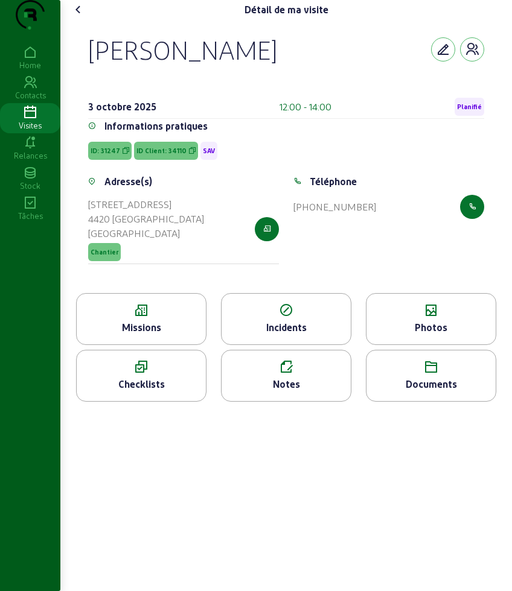
click at [177, 318] on icon at bounding box center [141, 310] width 129 height 14
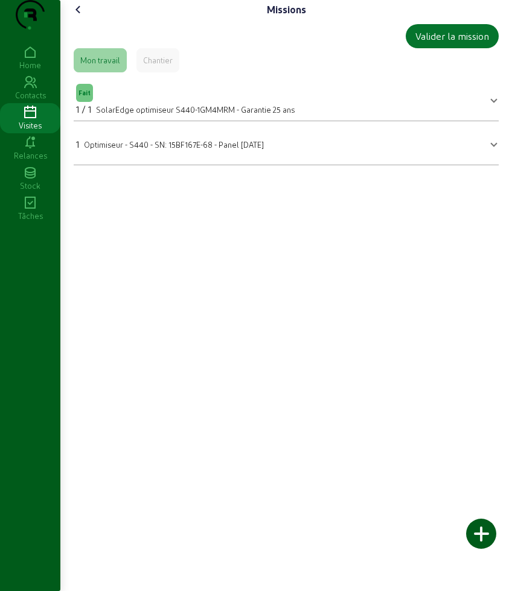
click at [77, 17] on icon at bounding box center [78, 9] width 14 height 14
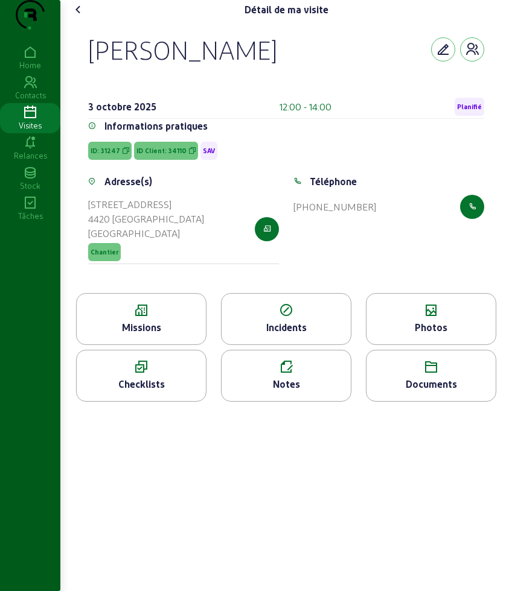
click at [289, 392] on div "Notes" at bounding box center [285, 384] width 129 height 14
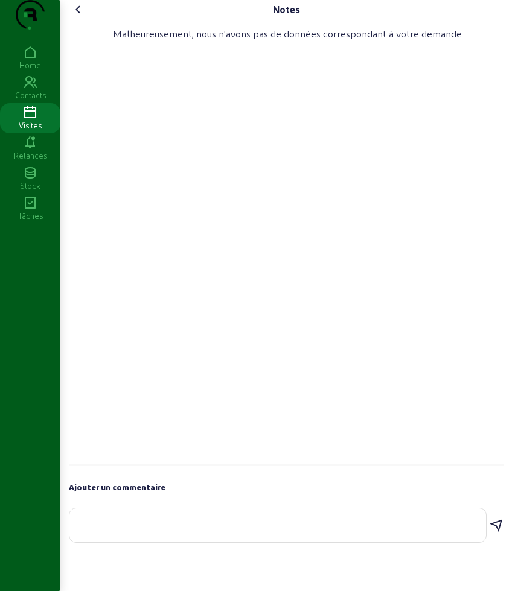
click at [83, 17] on icon at bounding box center [78, 9] width 14 height 14
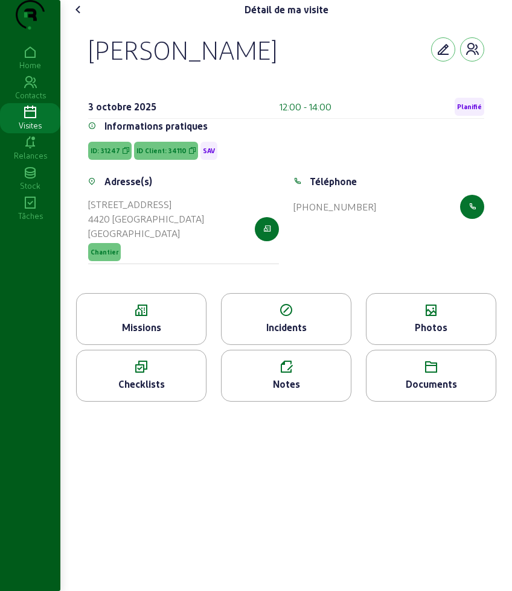
click at [469, 318] on icon at bounding box center [430, 310] width 129 height 14
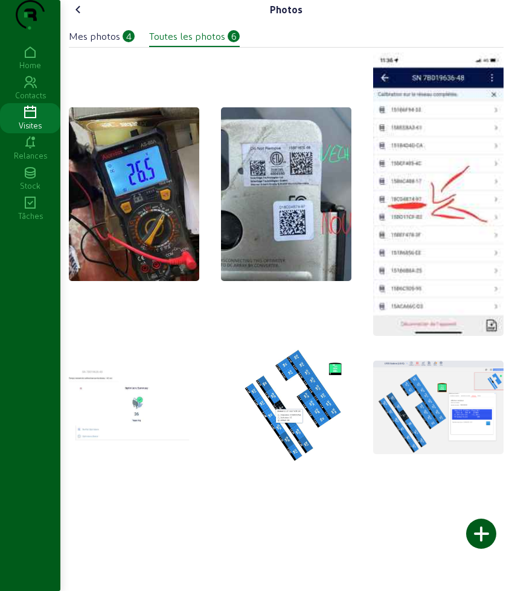
click at [95, 43] on div "Mes photos" at bounding box center [94, 36] width 51 height 14
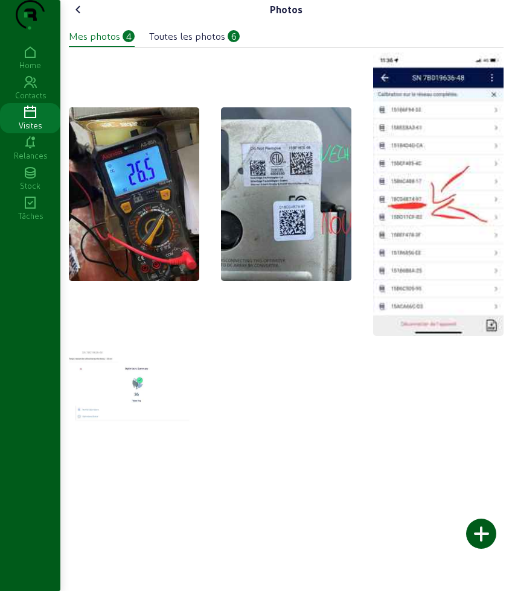
click at [77, 17] on icon at bounding box center [78, 9] width 14 height 14
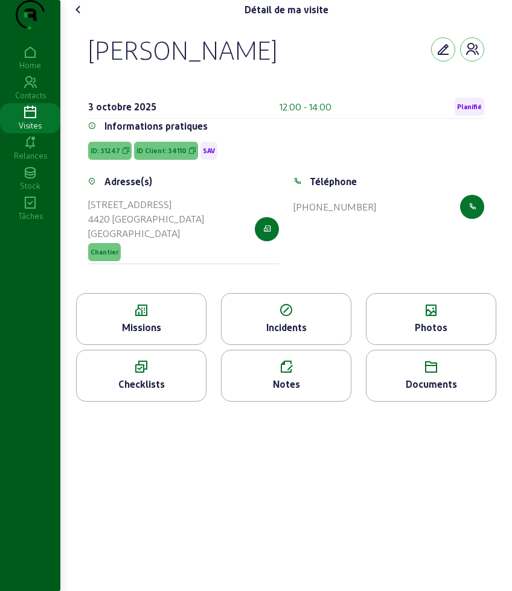
drag, startPoint x: 81, startPoint y: 68, endPoint x: 239, endPoint y: 84, distance: 159.0
click at [239, 84] on div "[PERSON_NAME] [DATE] 12:00 - 14:00 Planifié Informations pratiques ID: 31247 ID…" at bounding box center [286, 156] width 425 height 274
click at [414, 335] on div "Photos" at bounding box center [430, 327] width 129 height 14
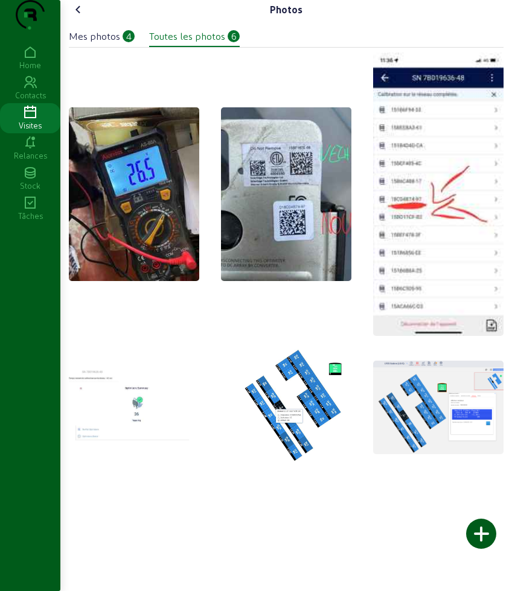
click at [145, 21] on div "Photos Mes photos 4 Toutes les photos 6" at bounding box center [286, 237] width 449 height 475
click at [81, 17] on icon at bounding box center [78, 9] width 14 height 14
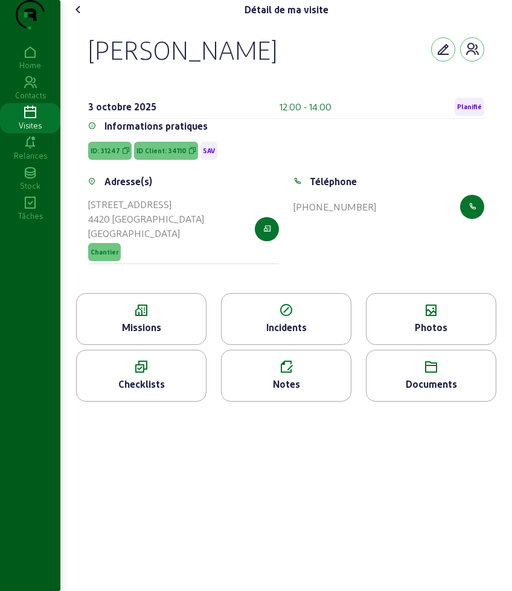
click at [289, 392] on div "Notes" at bounding box center [285, 384] width 129 height 14
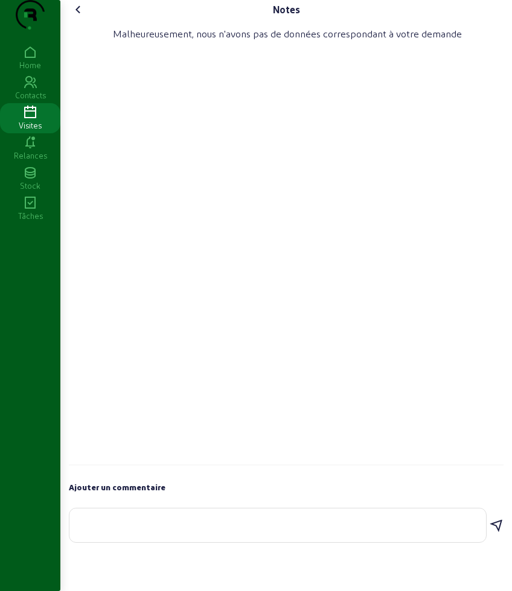
click at [236, 530] on textarea at bounding box center [277, 523] width 397 height 14
type textarea "optimiseur change"
click at [499, 530] on icon at bounding box center [496, 522] width 14 height 14
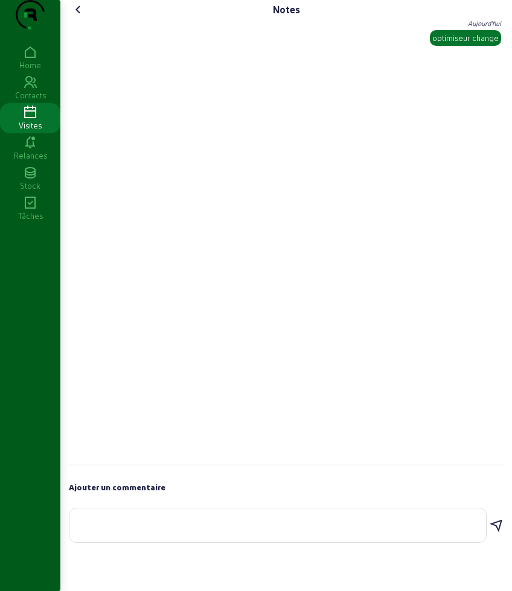
click at [80, 17] on icon at bounding box center [78, 9] width 14 height 14
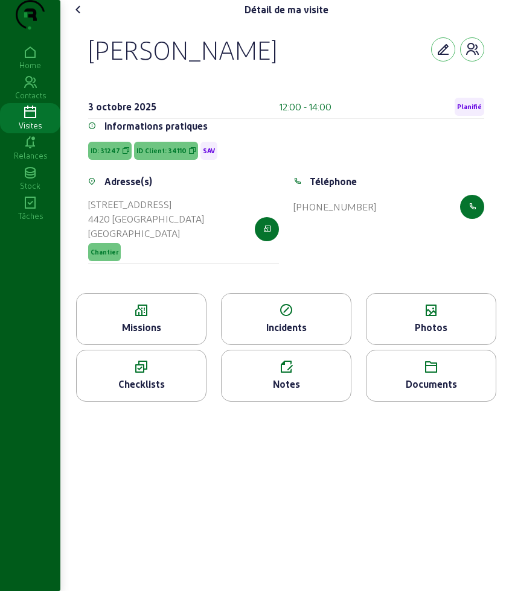
click at [80, 17] on icon at bounding box center [78, 9] width 14 height 14
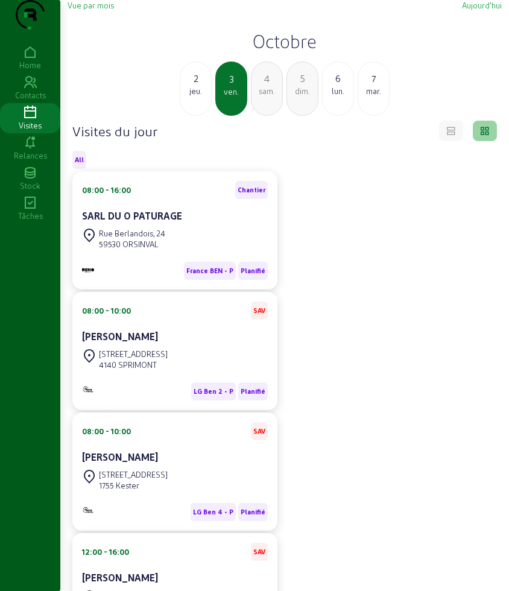
click at [263, 116] on div "4 sam." at bounding box center [267, 89] width 32 height 54
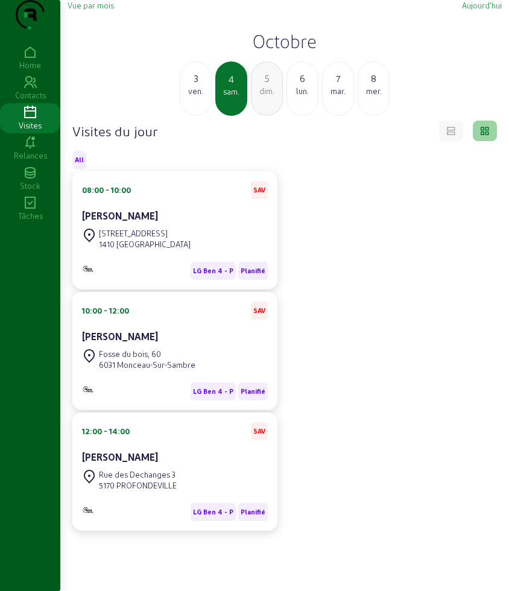
click at [158, 221] on cam-card-title "[PERSON_NAME]" at bounding box center [120, 215] width 76 height 11
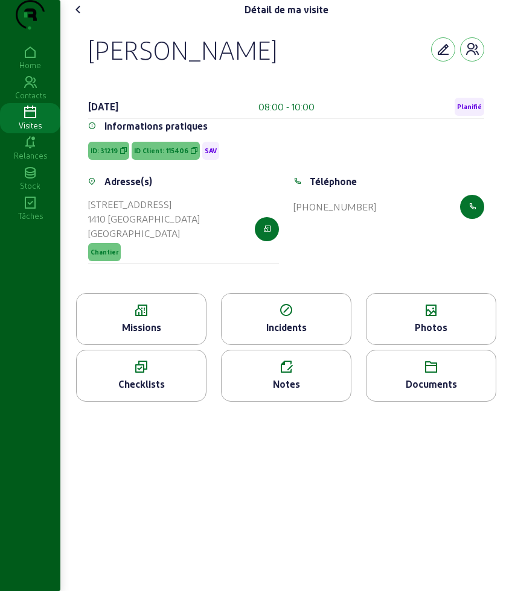
drag, startPoint x: 96, startPoint y: 71, endPoint x: 302, endPoint y: 72, distance: 205.7
click at [277, 65] on div "[PERSON_NAME]" at bounding box center [182, 49] width 189 height 31
click at [346, 65] on div "[PERSON_NAME]" at bounding box center [286, 49] width 396 height 31
drag, startPoint x: 244, startPoint y: 71, endPoint x: 80, endPoint y: 76, distance: 164.2
click at [80, 76] on div "[PERSON_NAME] [DATE] 08:00 - 10:00 Planifié Informations pratiques ID: 31219 ID…" at bounding box center [286, 156] width 425 height 274
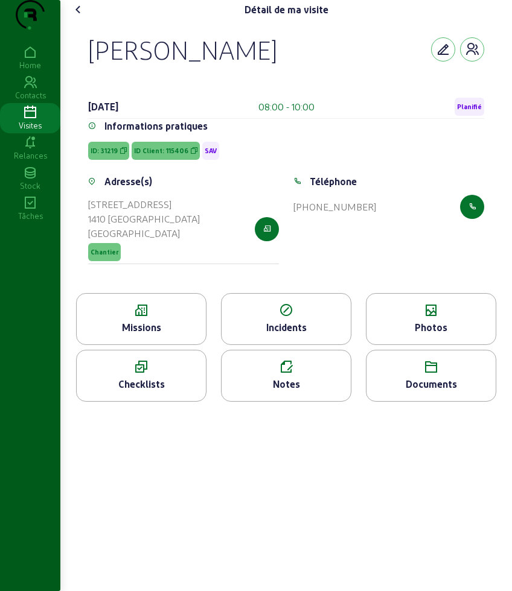
click at [280, 375] on icon at bounding box center [285, 367] width 129 height 14
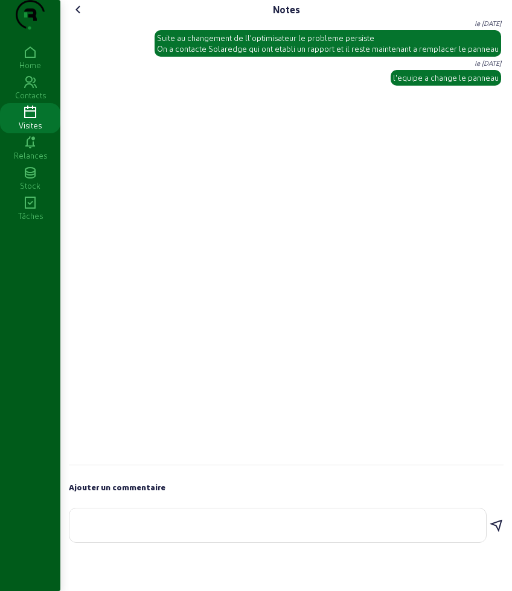
click at [75, 17] on icon at bounding box center [78, 9] width 14 height 14
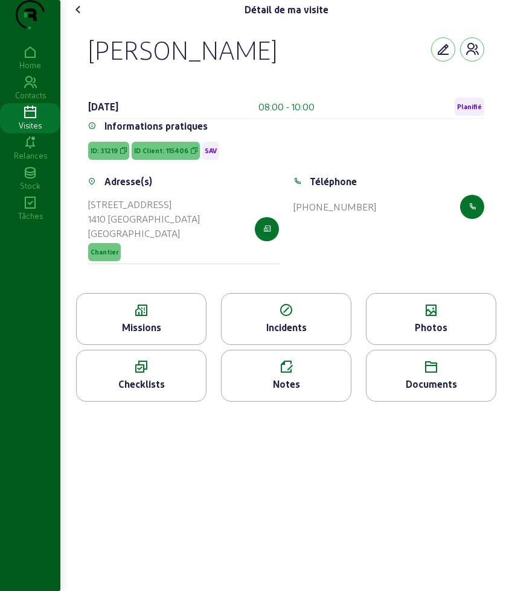
click at [130, 335] on div "Missions" at bounding box center [141, 327] width 129 height 14
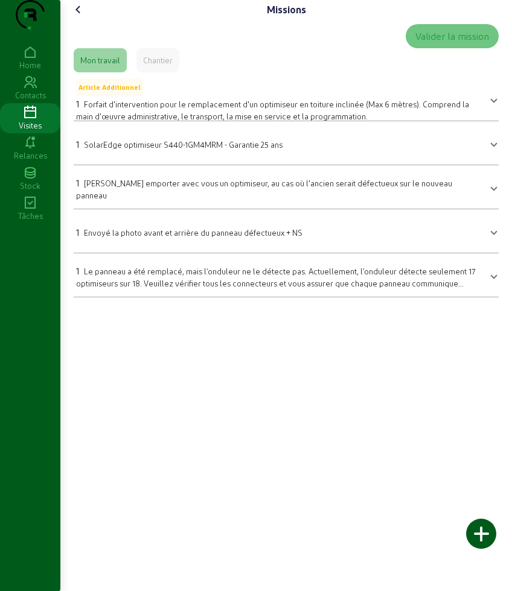
click at [484, 289] on span "1 Le panneau a été remplacé, mais l’onduleur ne le détecte pas. Actuellement, l…" at bounding box center [283, 275] width 415 height 28
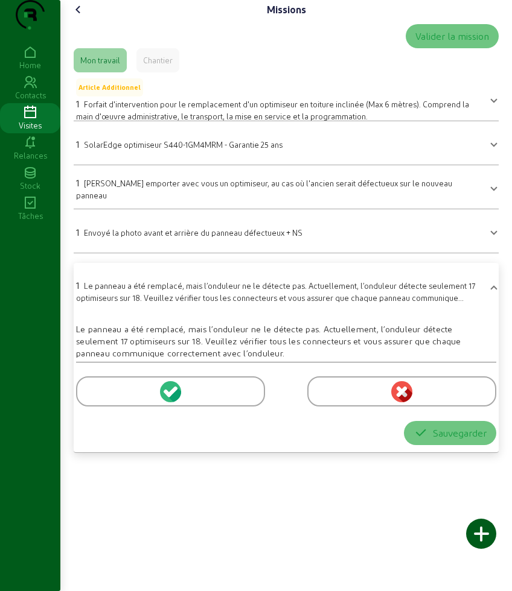
click at [82, 17] on icon at bounding box center [78, 9] width 14 height 14
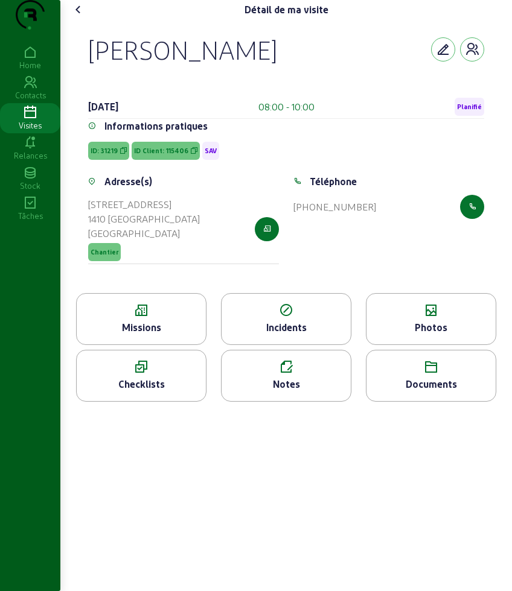
drag, startPoint x: 91, startPoint y: 80, endPoint x: 314, endPoint y: 85, distance: 223.3
click at [314, 65] on div "[PERSON_NAME]" at bounding box center [286, 49] width 396 height 31
click at [104, 160] on span "ID: 31219" at bounding box center [108, 151] width 41 height 18
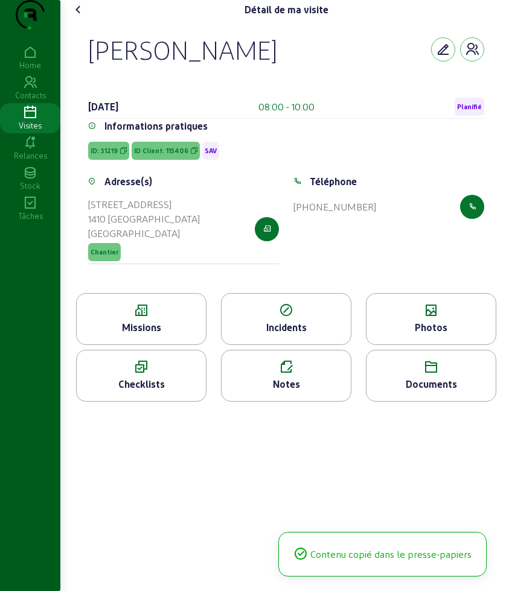
click at [104, 160] on span "ID: 31219" at bounding box center [108, 151] width 41 height 18
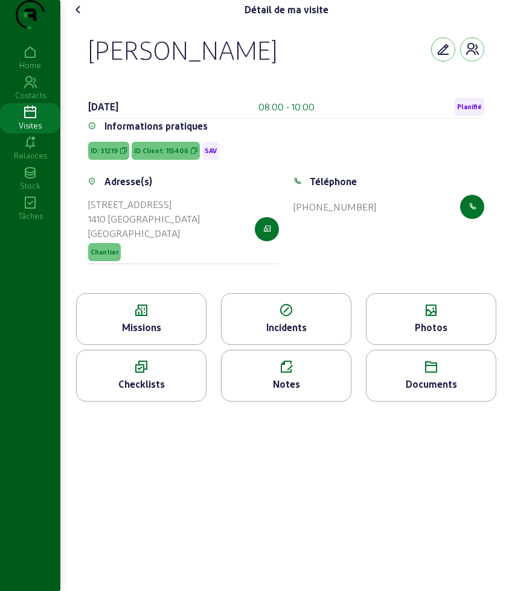
click at [302, 392] on div "Notes" at bounding box center [285, 384] width 129 height 14
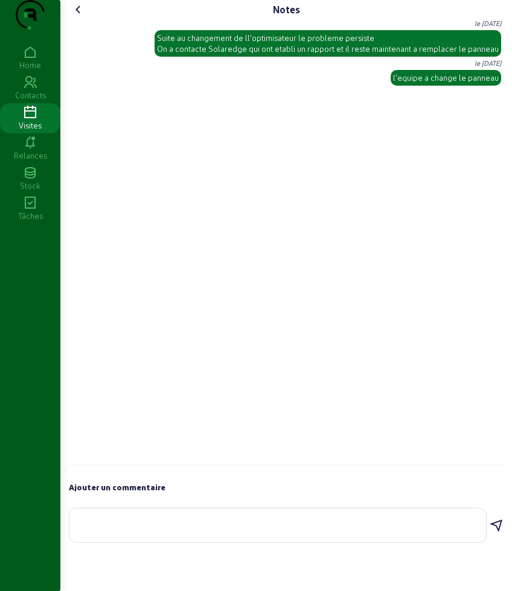
click at [84, 17] on icon at bounding box center [78, 9] width 14 height 14
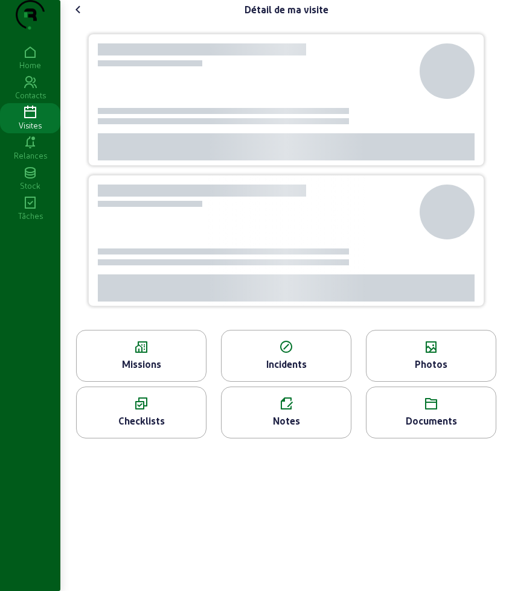
click at [84, 17] on icon at bounding box center [78, 9] width 14 height 14
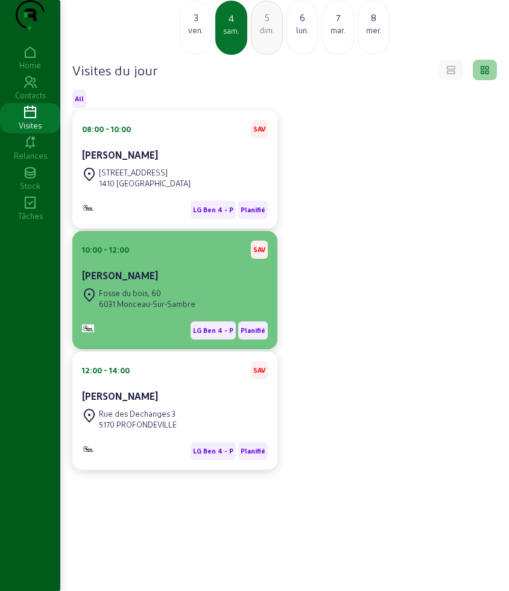
scroll to position [85, 0]
click at [183, 300] on div "6031 Monceau-Sur-Sambre" at bounding box center [147, 304] width 97 height 11
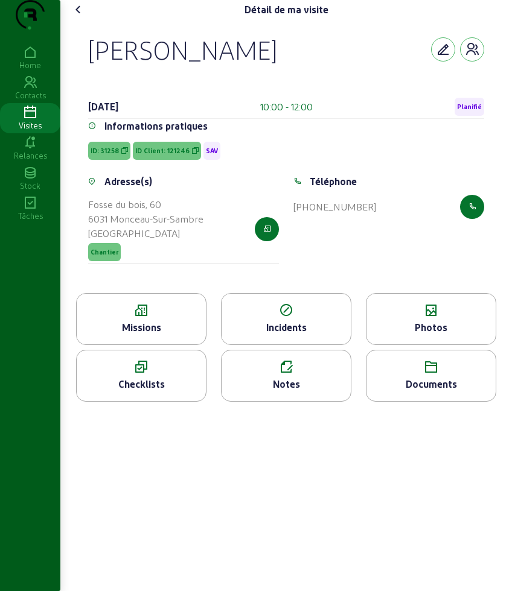
drag, startPoint x: 198, startPoint y: 81, endPoint x: 351, endPoint y: 83, distance: 153.2
click at [351, 83] on div "[PERSON_NAME] [DATE] 10:00 - 12:00 Planifié Informations pratiques ID: 31258 ID…" at bounding box center [286, 156] width 425 height 274
click at [242, 375] on icon at bounding box center [285, 367] width 129 height 14
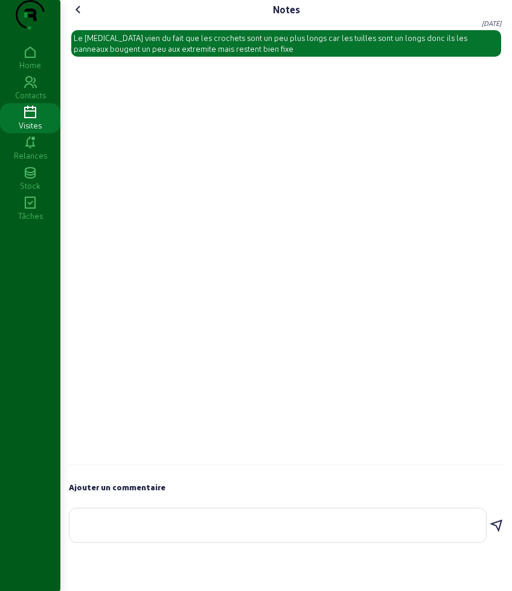
click at [81, 17] on icon at bounding box center [78, 9] width 14 height 14
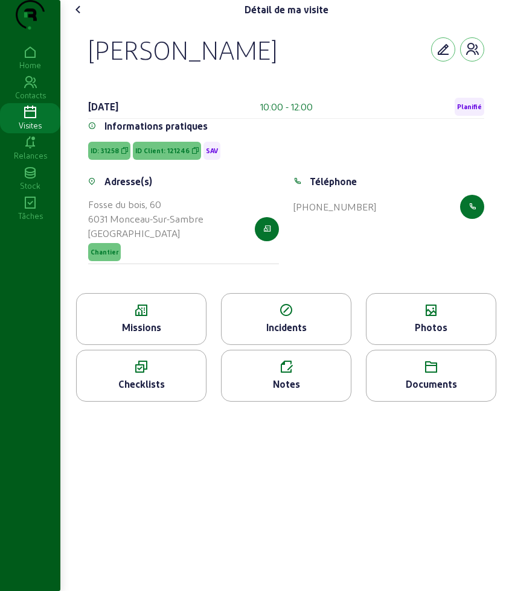
click at [176, 335] on div "Missions" at bounding box center [141, 327] width 129 height 14
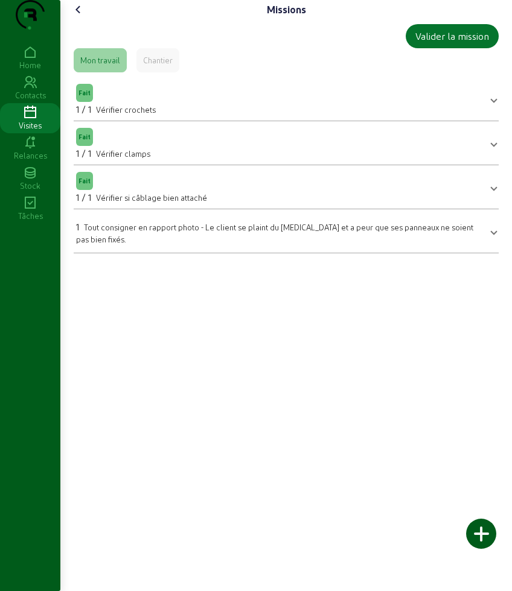
click at [77, 17] on icon at bounding box center [78, 9] width 14 height 14
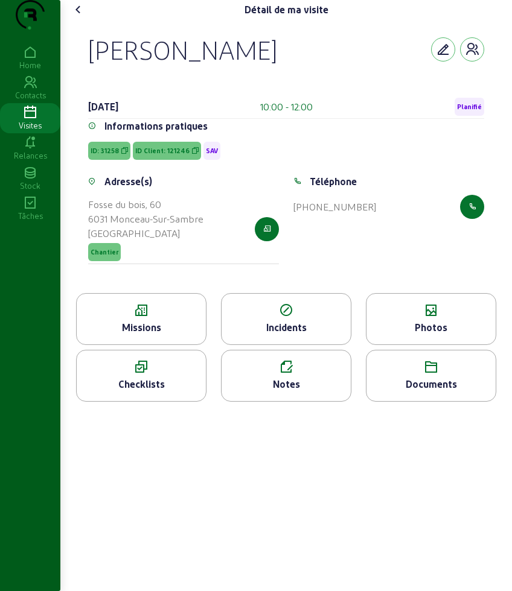
click at [416, 318] on icon at bounding box center [430, 310] width 129 height 14
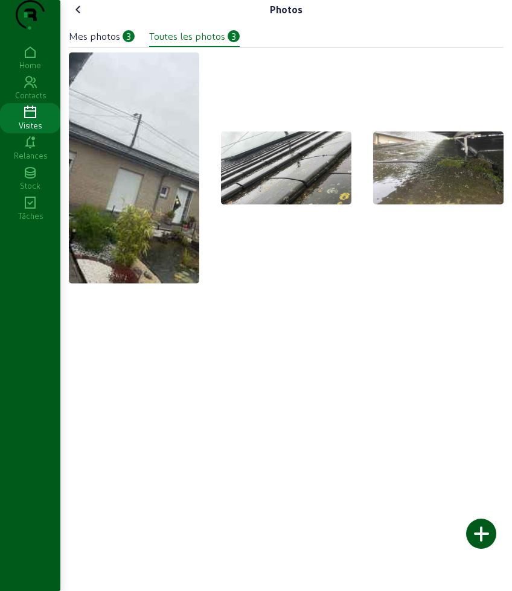
click at [84, 17] on icon at bounding box center [78, 9] width 14 height 14
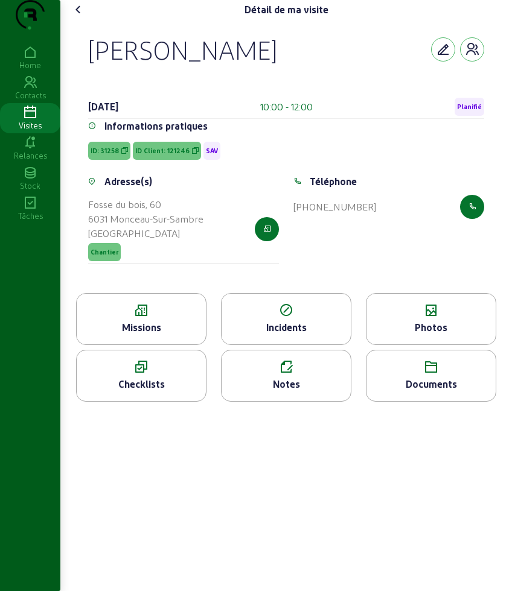
click at [113, 155] on span "ID: 31258" at bounding box center [104, 151] width 28 height 8
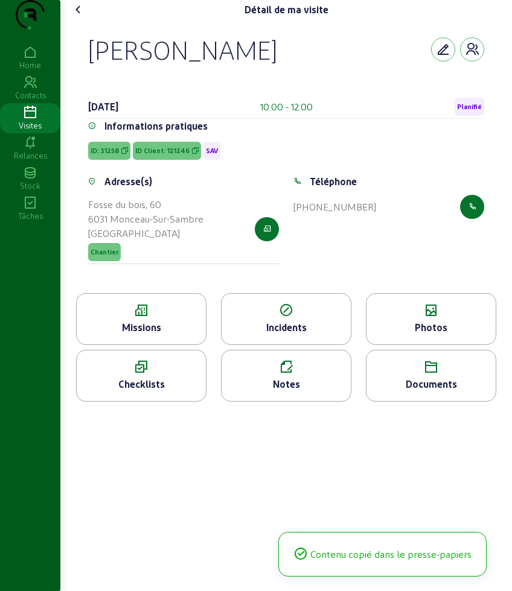
click at [113, 155] on span "ID: 31258" at bounding box center [104, 151] width 28 height 8
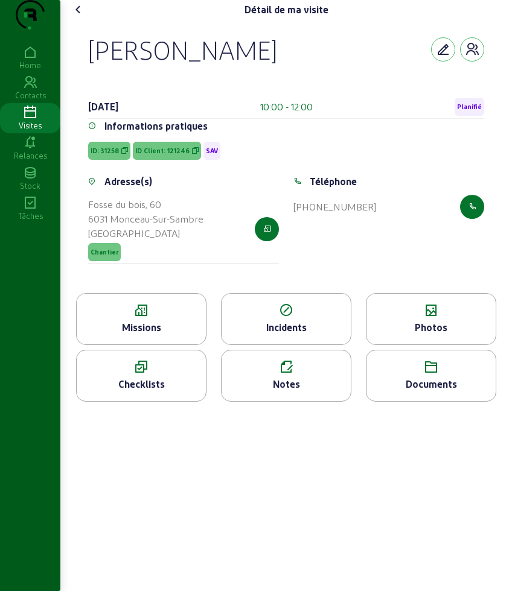
click at [104, 318] on icon at bounding box center [141, 310] width 129 height 14
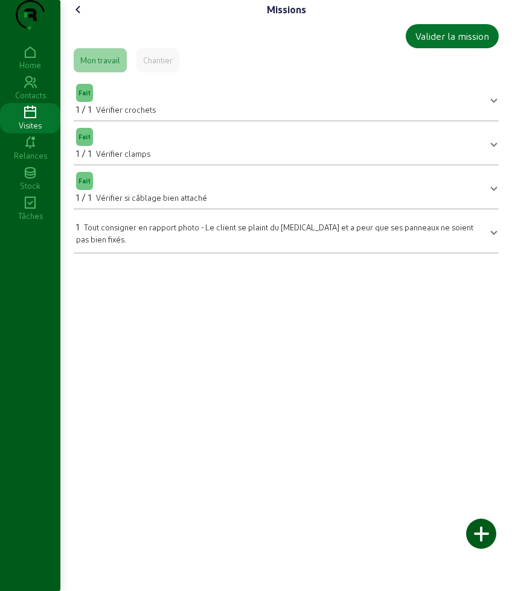
click at [82, 17] on icon at bounding box center [78, 9] width 14 height 14
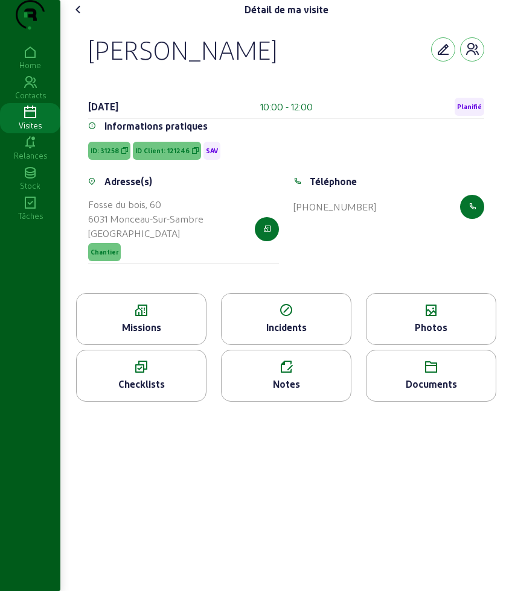
click at [82, 17] on icon at bounding box center [78, 9] width 14 height 14
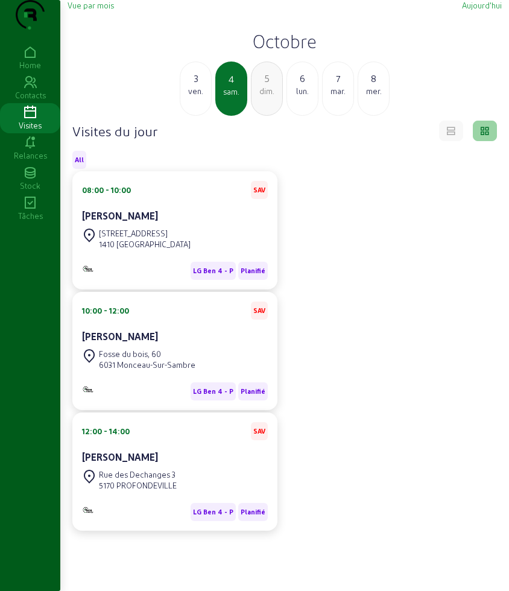
click at [270, 86] on div "5" at bounding box center [267, 78] width 31 height 14
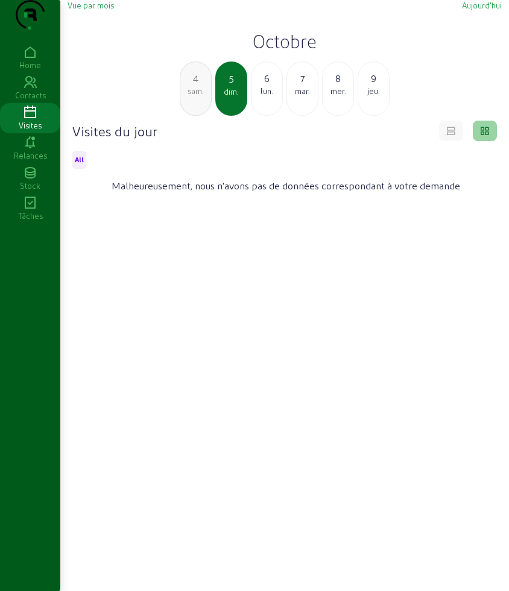
click at [205, 97] on div "sam." at bounding box center [195, 91] width 31 height 11
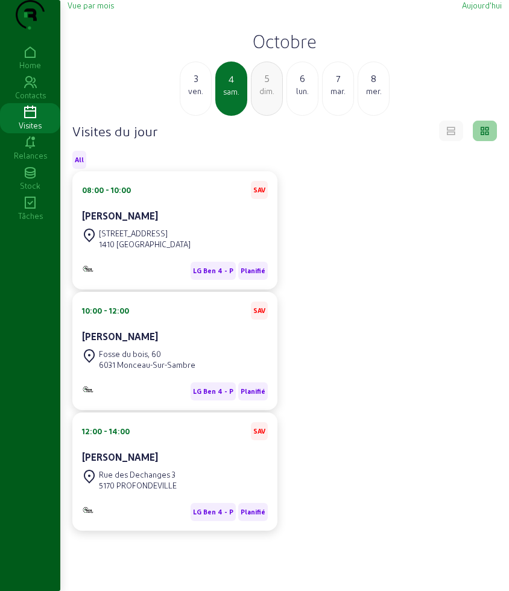
click at [160, 480] on div "Rue des Dechanges 3" at bounding box center [138, 474] width 78 height 11
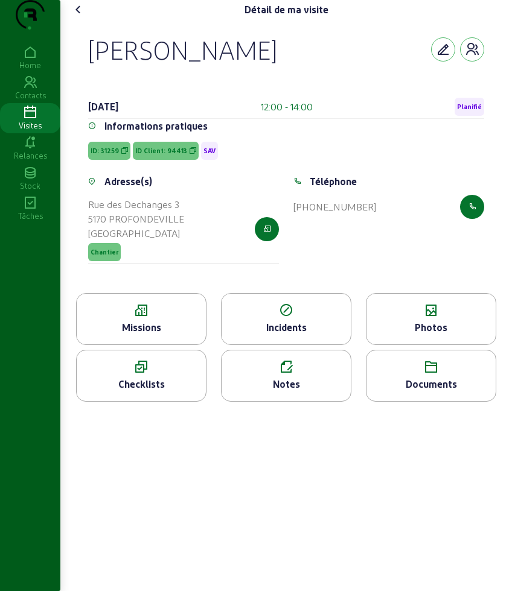
click at [373, 399] on div "Documents" at bounding box center [431, 376] width 130 height 52
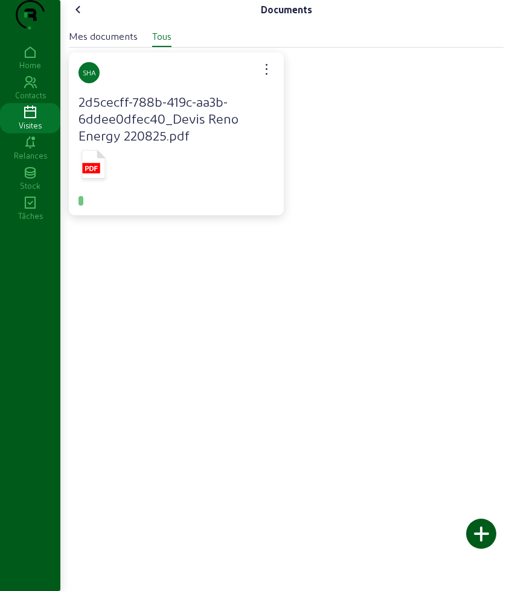
click at [76, 17] on icon at bounding box center [78, 9] width 14 height 14
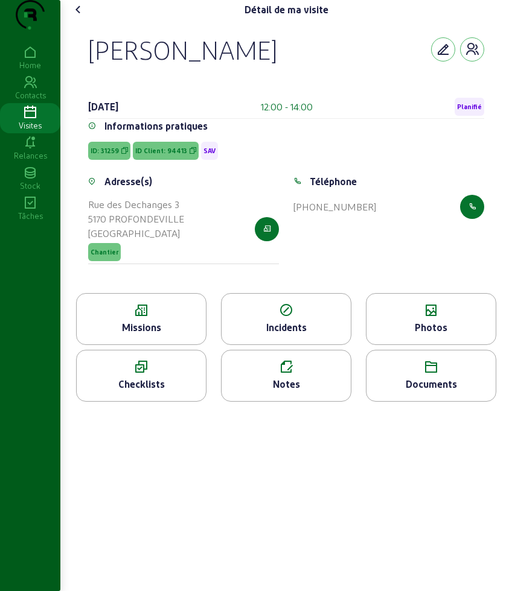
click at [272, 379] on div "Notes" at bounding box center [286, 376] width 130 height 52
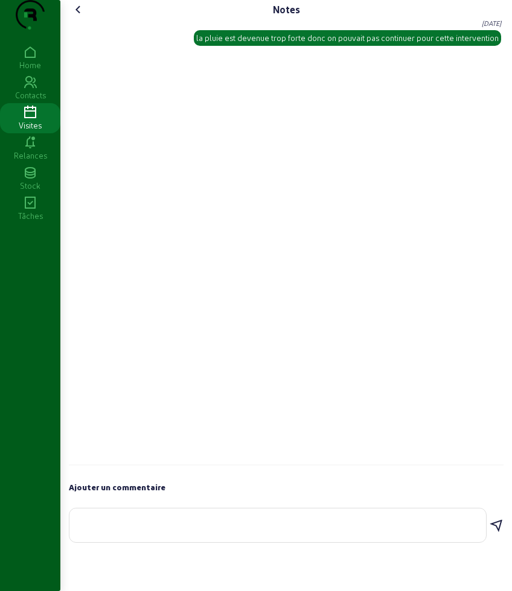
click at [77, 17] on icon at bounding box center [78, 9] width 14 height 14
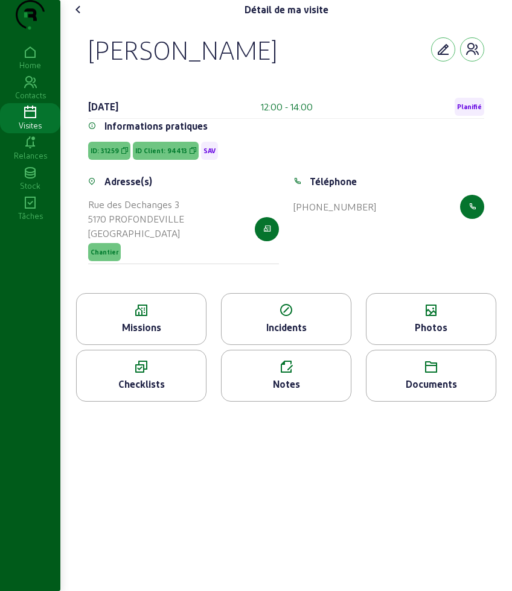
click at [77, 17] on icon at bounding box center [78, 9] width 14 height 14
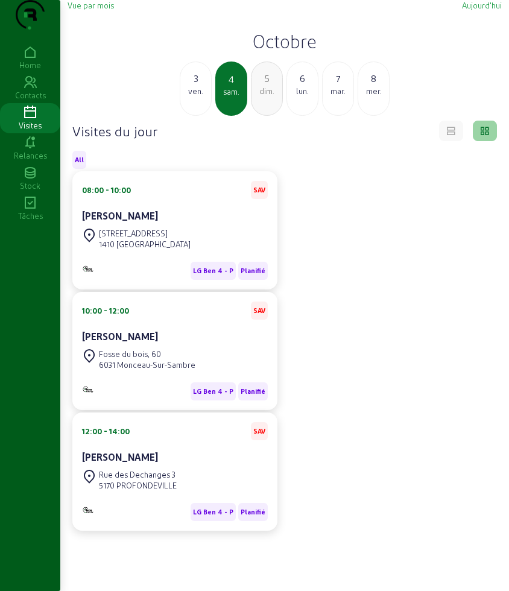
click at [332, 97] on div "mar." at bounding box center [338, 91] width 31 height 11
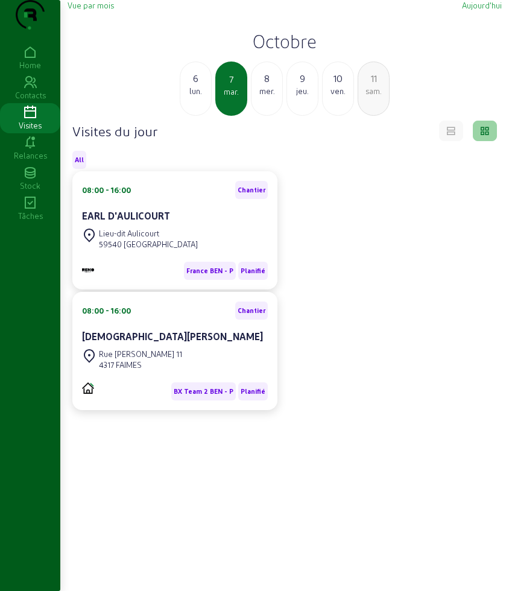
click at [268, 97] on div "mer." at bounding box center [267, 91] width 31 height 11
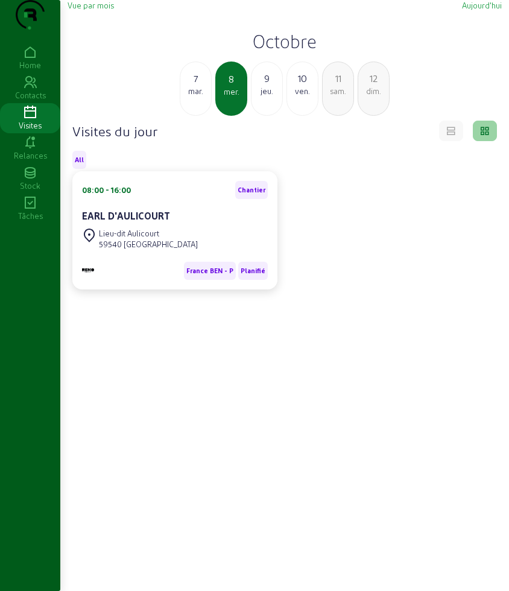
click at [265, 52] on h2 "Octobre" at bounding box center [285, 41] width 434 height 22
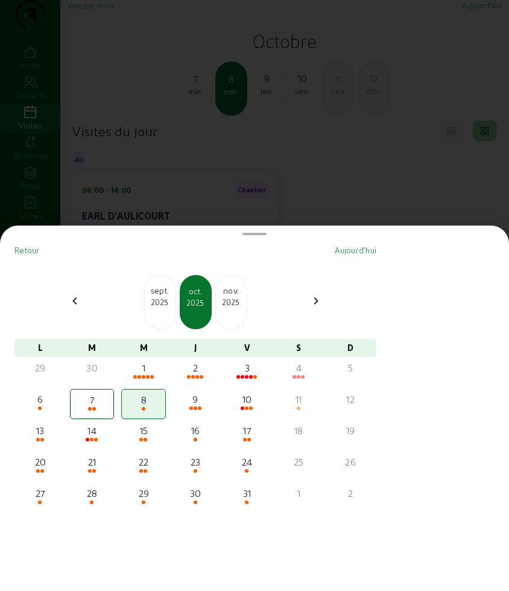
click at [249, 171] on div at bounding box center [254, 295] width 509 height 591
